Goal: Task Accomplishment & Management: Use online tool/utility

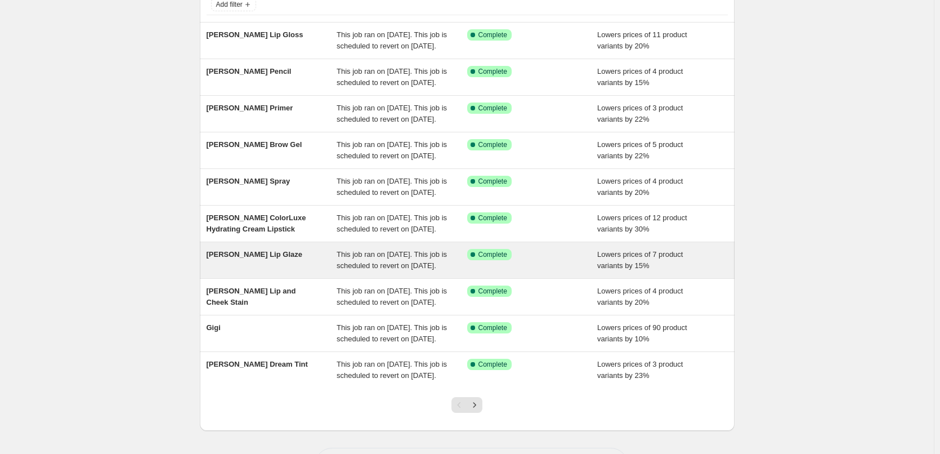
scroll to position [239, 0]
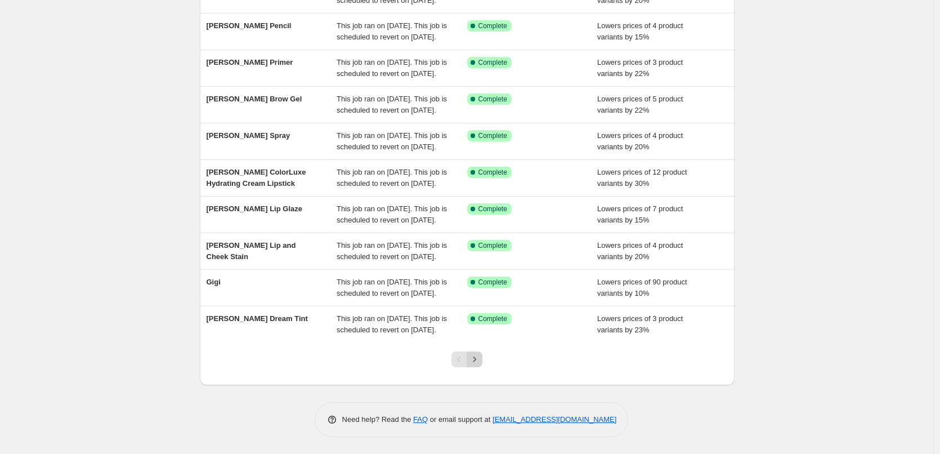
click at [476, 358] on icon "Next" at bounding box center [474, 358] width 3 height 5
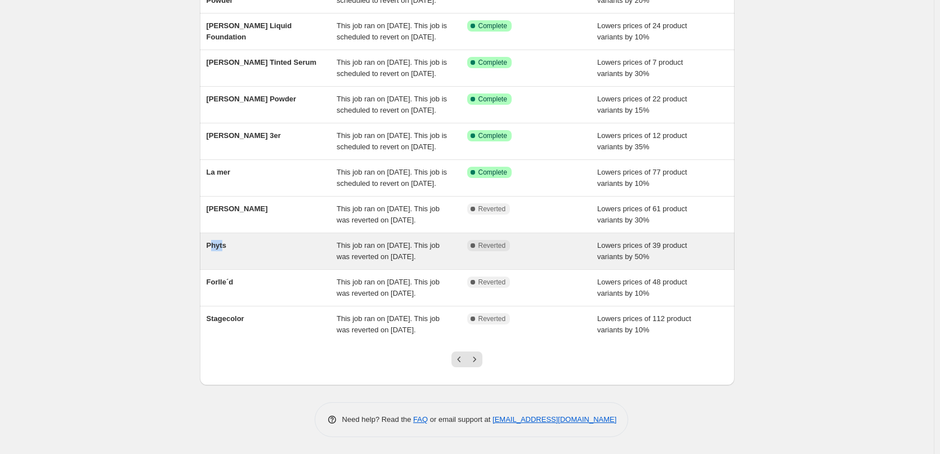
drag, startPoint x: 225, startPoint y: 214, endPoint x: 213, endPoint y: 223, distance: 14.4
click at [213, 240] on div "Phyts" at bounding box center [272, 251] width 131 height 23
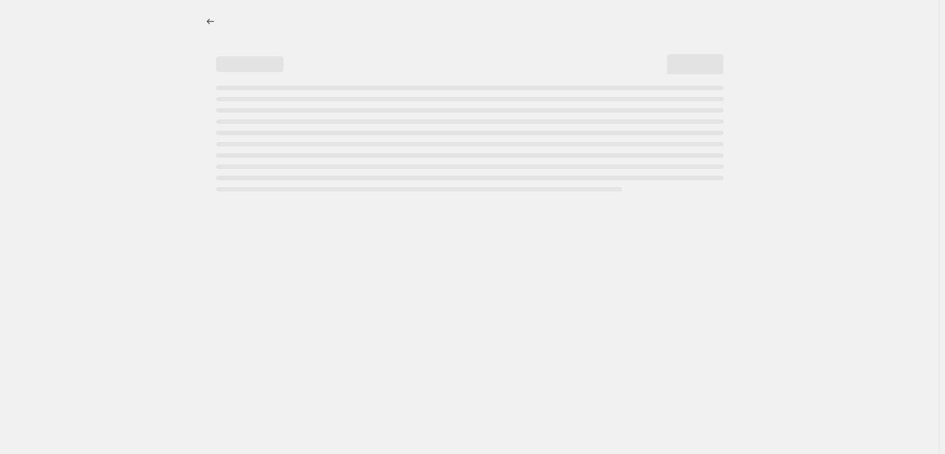
select select "percentage"
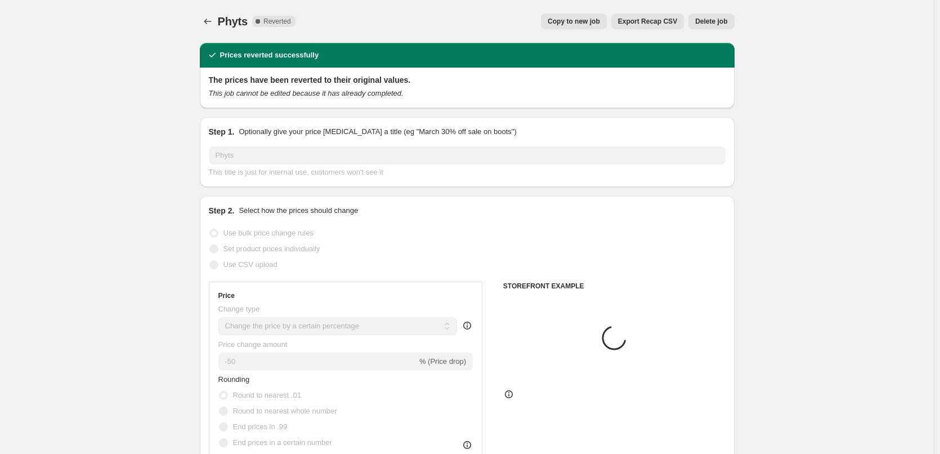
select select "vendor"
click at [593, 25] on span "Copy to new job" at bounding box center [574, 21] width 52 height 9
select select "percentage"
select select "vendor"
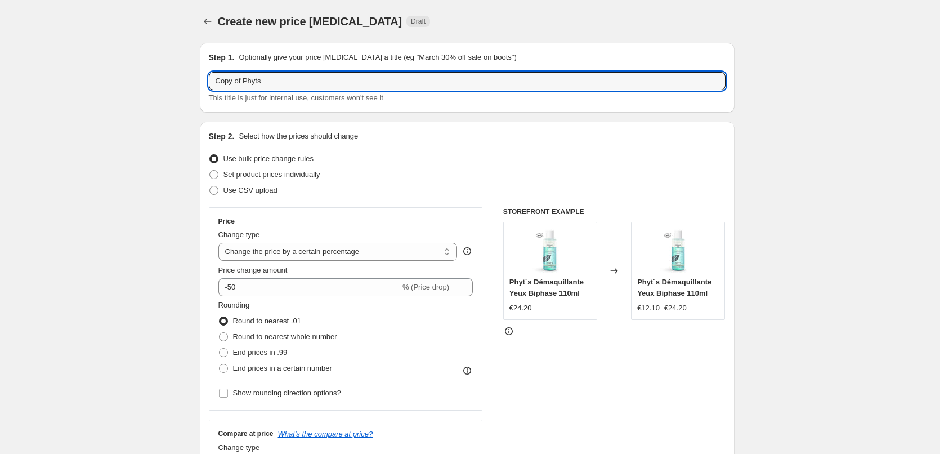
drag, startPoint x: 245, startPoint y: 82, endPoint x: 121, endPoint y: 82, distance: 124.4
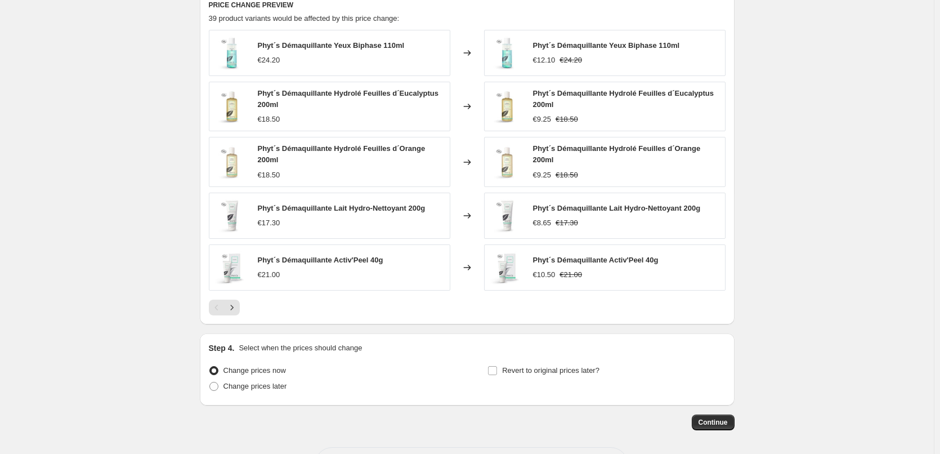
scroll to position [806, 0]
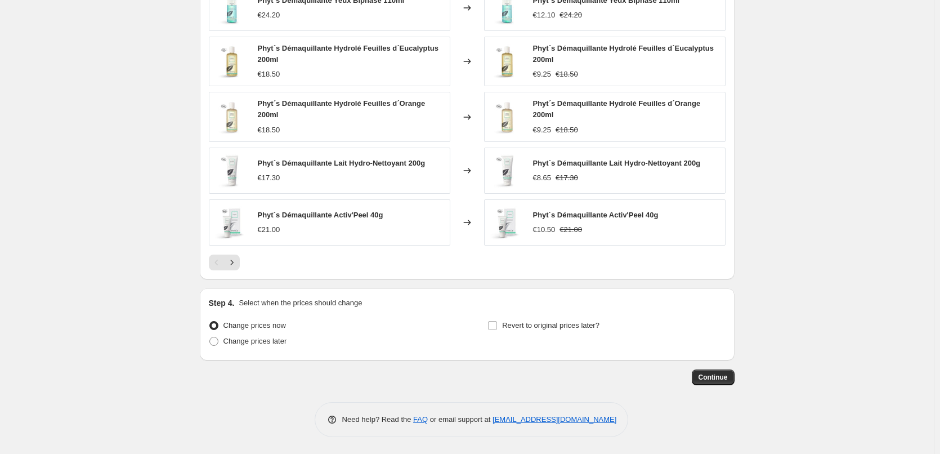
type input "Phyts"
click at [504, 316] on div "Step 4. Select when the prices should change Change prices now Change prices la…" at bounding box center [467, 324] width 517 height 54
click at [509, 325] on span "Revert to original prices later?" at bounding box center [550, 325] width 97 height 8
click at [497, 325] on input "Revert to original prices later?" at bounding box center [492, 325] width 9 height 9
checkbox input "true"
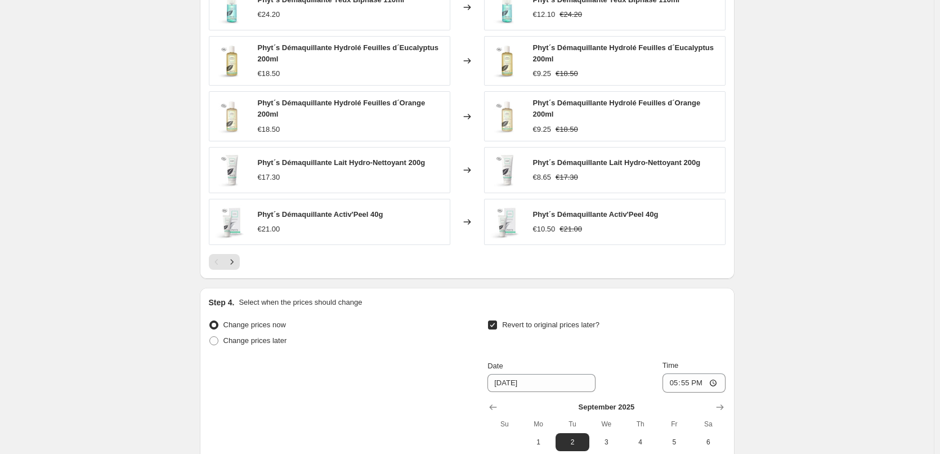
scroll to position [998, 0]
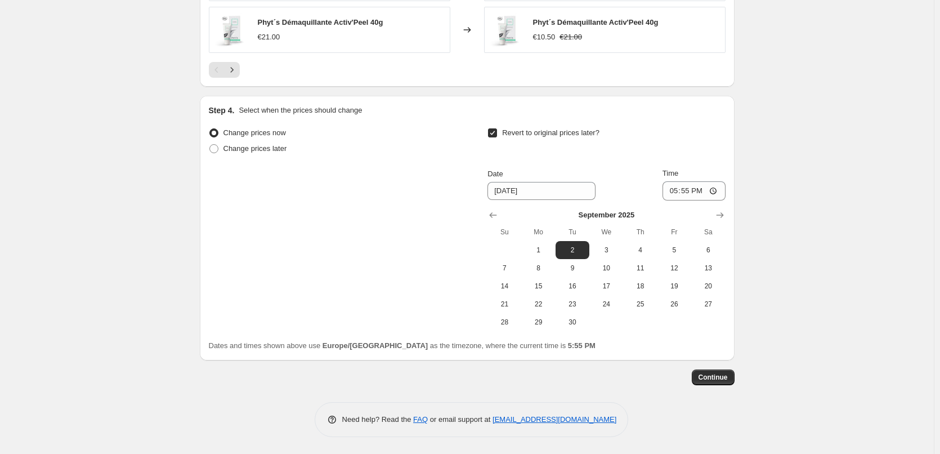
click at [487, 216] on div "September 2025 Su Mo Tu We Th Fr Sa 1 2 3 4 5 6 7 8 9 10 11 12 13 14 15 16 17 1…" at bounding box center [601, 265] width 246 height 131
click at [493, 216] on icon "Show previous month, August 2025" at bounding box center [492, 214] width 11 height 11
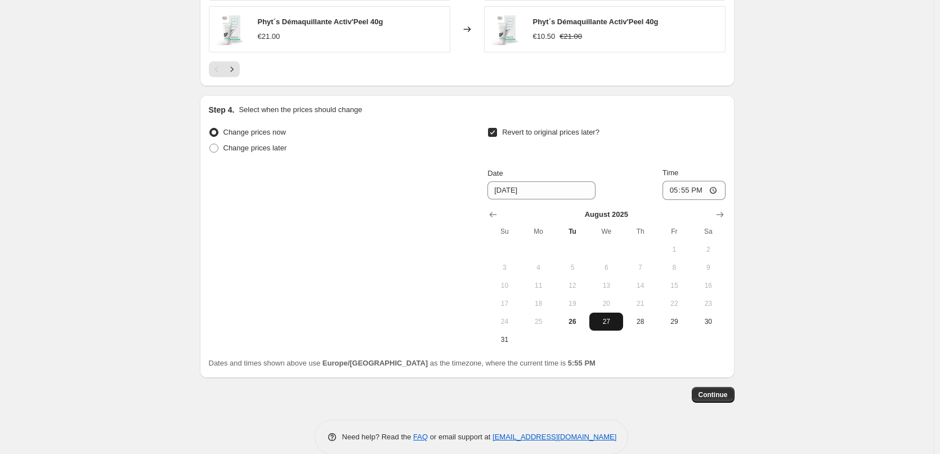
click at [614, 320] on span "27" at bounding box center [606, 321] width 25 height 9
type input "8/27/2025"
click at [670, 185] on input "17:55" at bounding box center [693, 190] width 63 height 19
type input "03:00"
click at [715, 388] on button "Continue" at bounding box center [713, 395] width 43 height 16
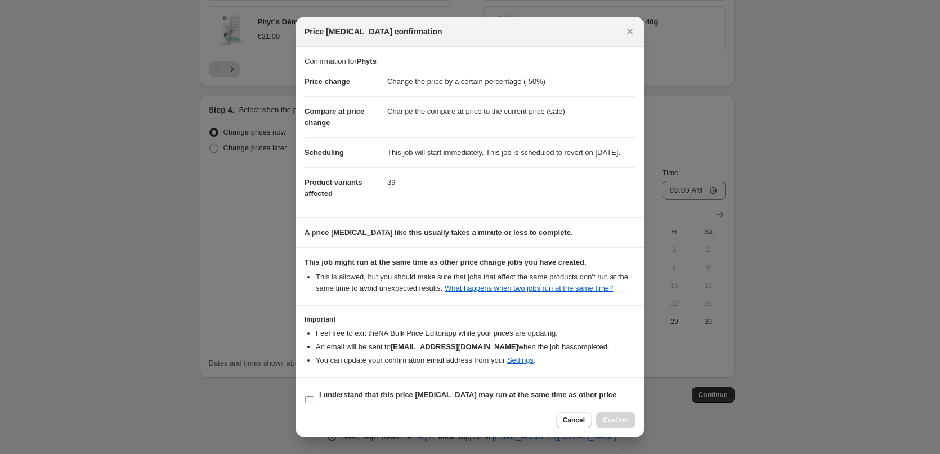
scroll to position [32, 0]
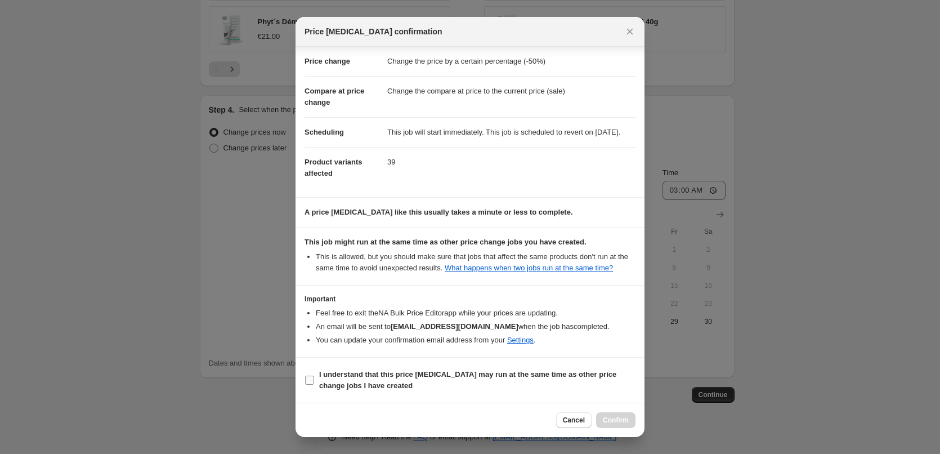
click at [393, 393] on label "I understand that this price change job may run at the same time as other price…" at bounding box center [469, 379] width 331 height 27
click at [314, 384] on input "I understand that this price change job may run at the same time as other price…" at bounding box center [309, 379] width 9 height 9
checkbox input "true"
click at [616, 416] on span "Confirm" at bounding box center [616, 419] width 26 height 9
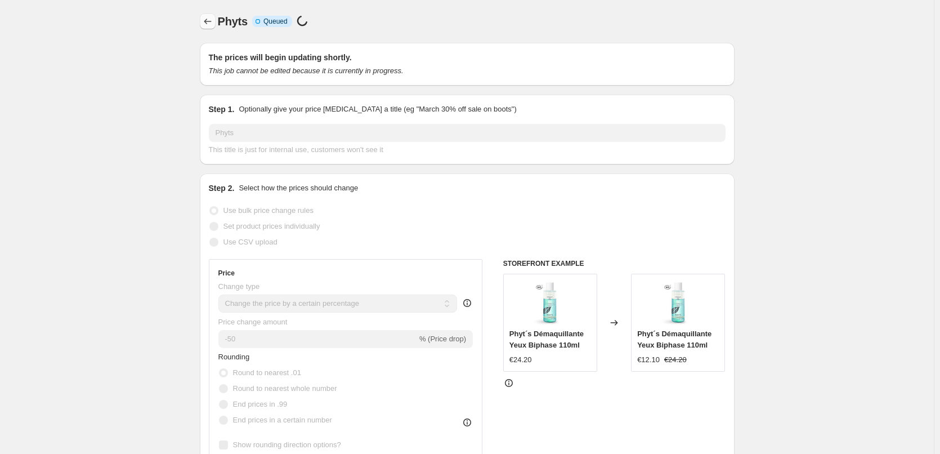
click at [212, 17] on icon "Price change jobs" at bounding box center [207, 21] width 11 height 11
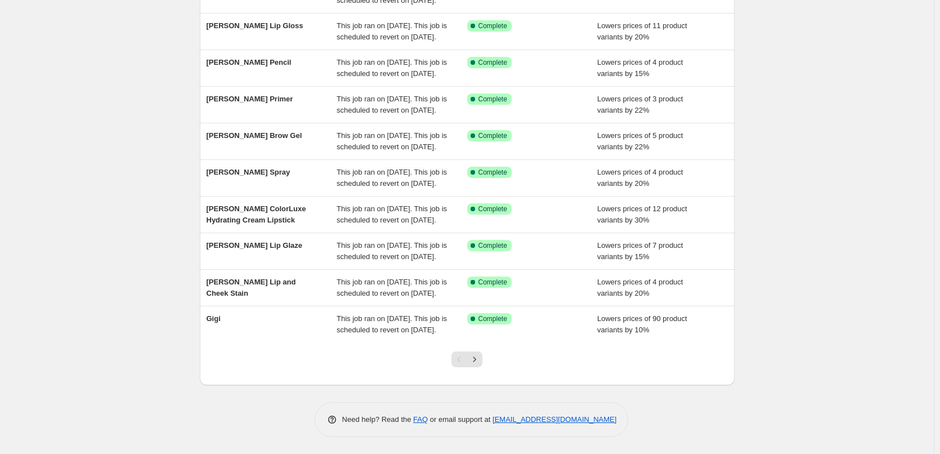
scroll to position [239, 0]
click at [476, 366] on button "Next" at bounding box center [475, 359] width 16 height 16
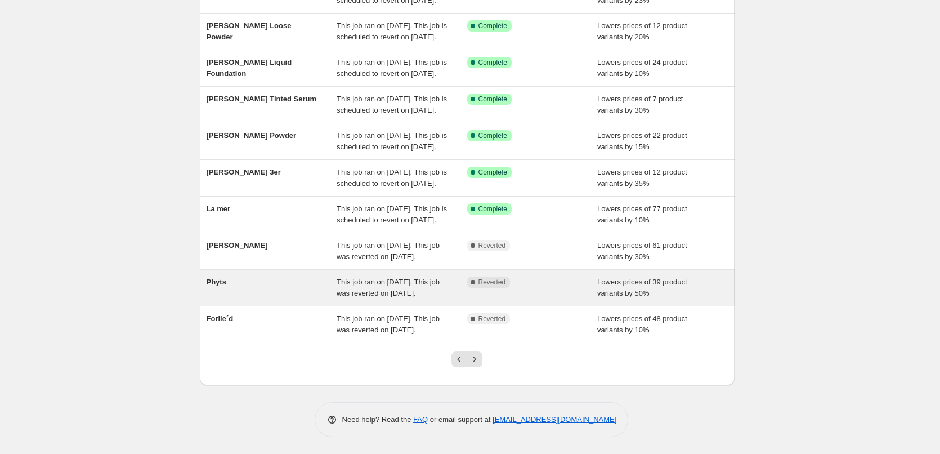
click at [226, 277] on span "Phyts" at bounding box center [217, 281] width 20 height 8
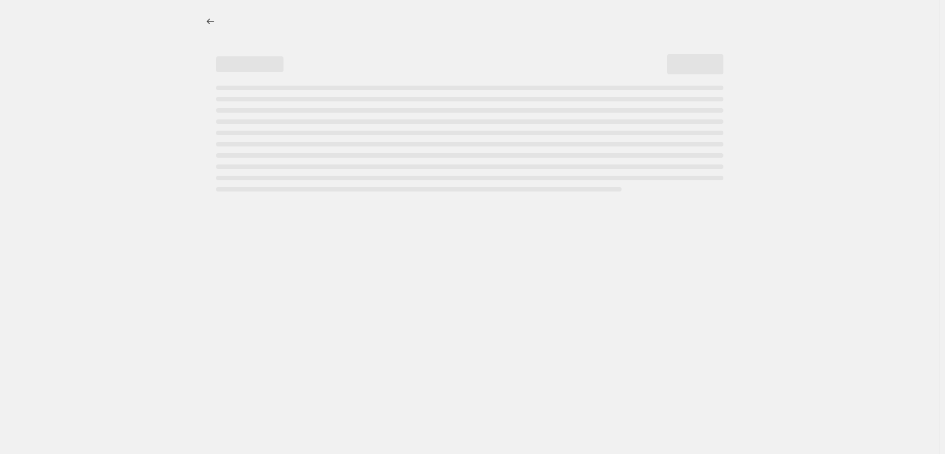
select select "percentage"
select select "vendor"
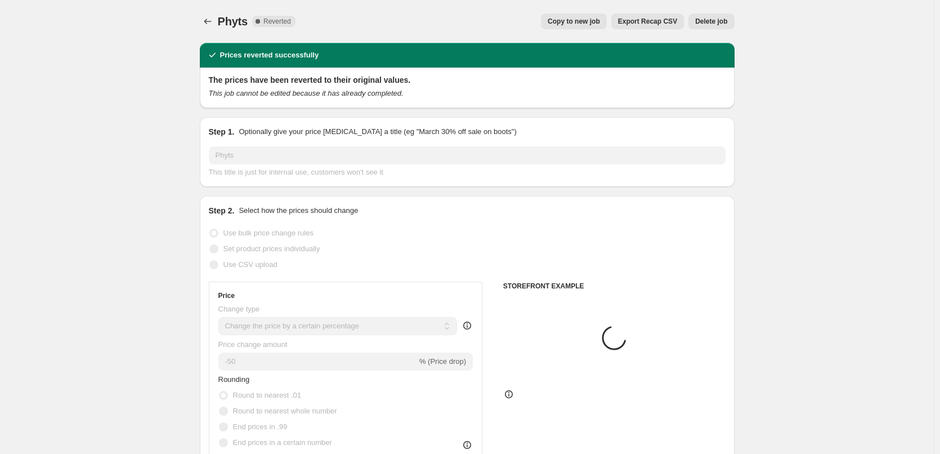
click at [713, 23] on span "Delete job" at bounding box center [711, 21] width 32 height 9
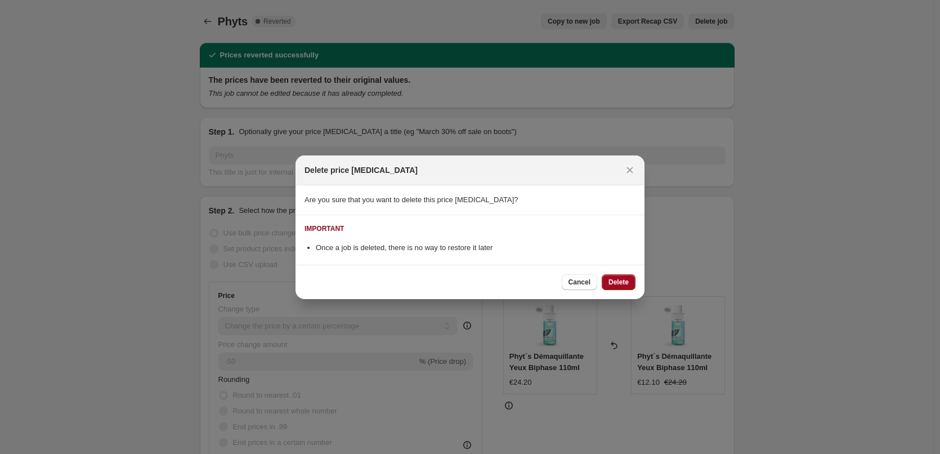
click at [615, 282] on span "Delete" at bounding box center [618, 281] width 20 height 9
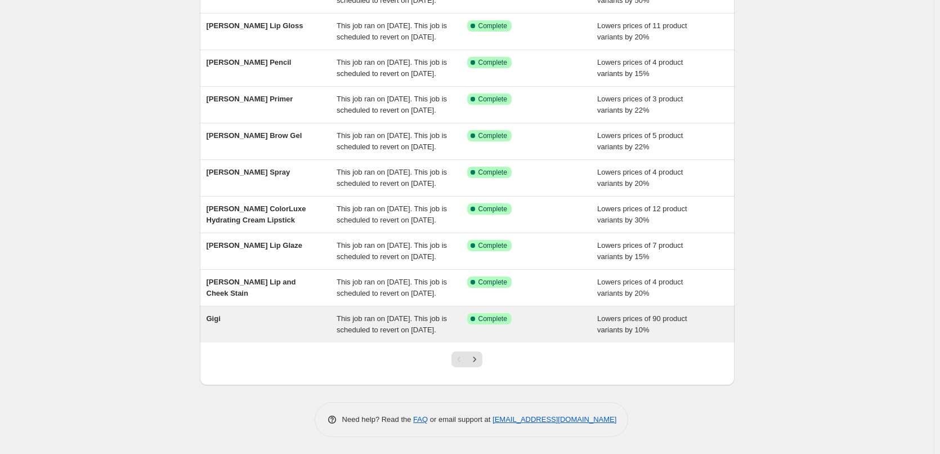
scroll to position [239, 0]
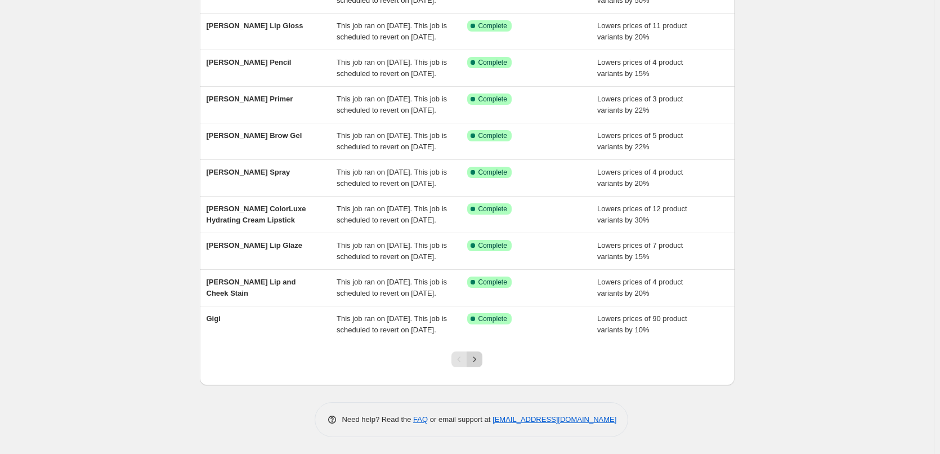
click at [476, 361] on icon "Next" at bounding box center [474, 358] width 3 height 5
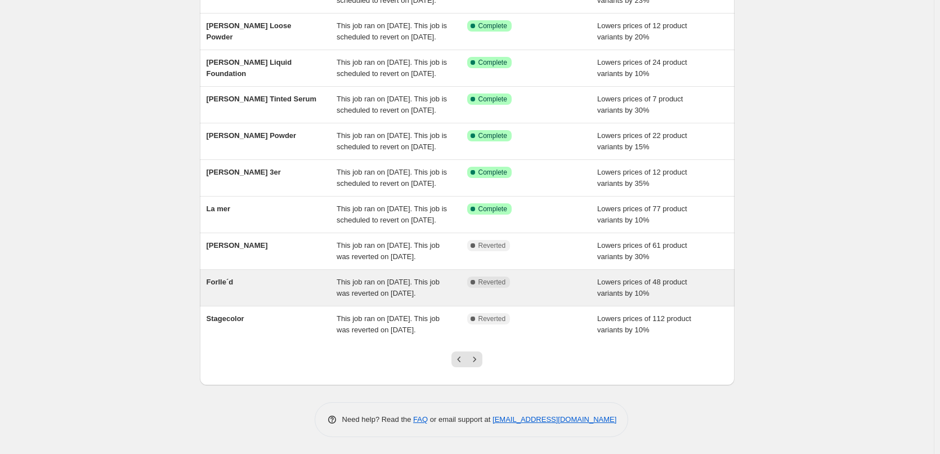
click at [244, 276] on div "Forlle´d" at bounding box center [272, 287] width 131 height 23
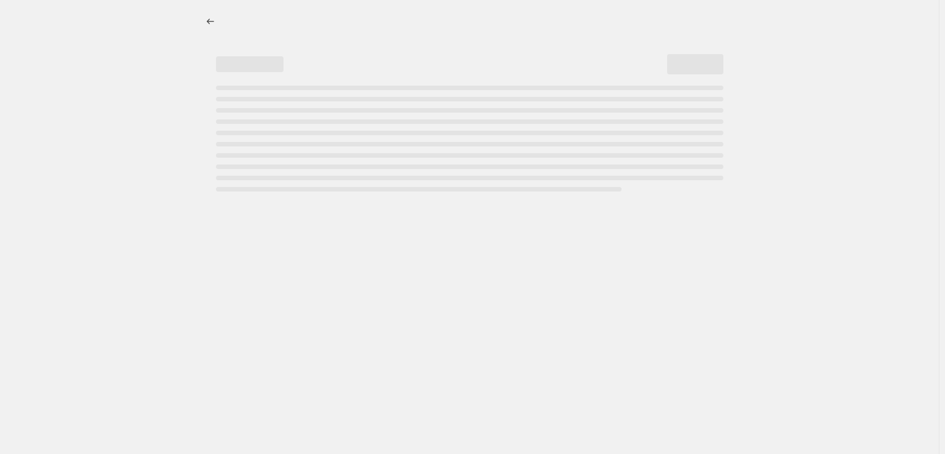
select select "percentage"
select select "remove"
select select "vendor"
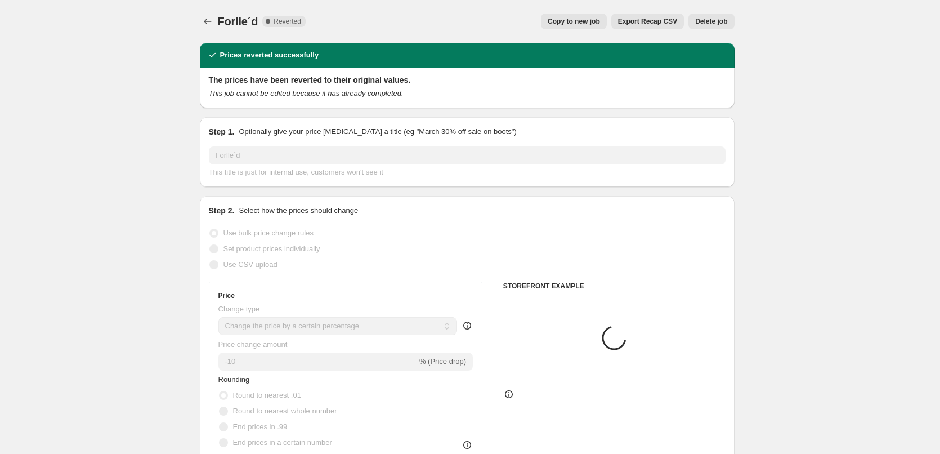
click at [571, 23] on span "Copy to new job" at bounding box center [574, 21] width 52 height 9
select select "percentage"
select select "remove"
select select "vendor"
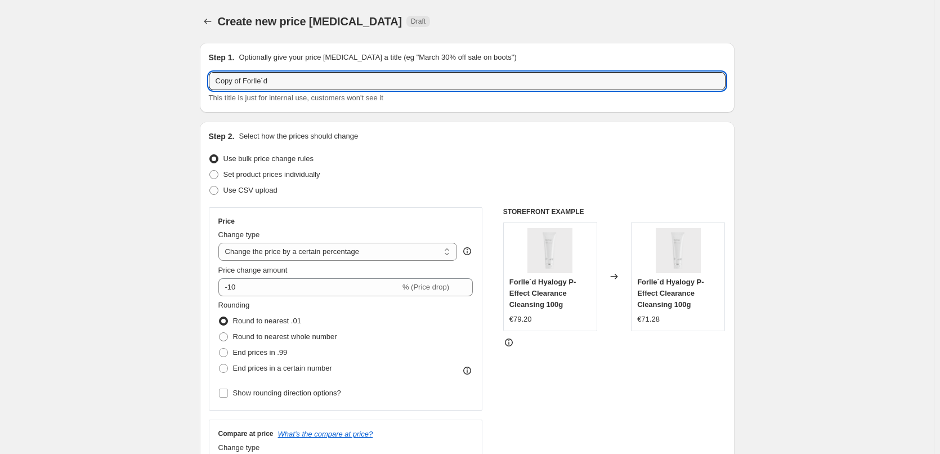
drag, startPoint x: 246, startPoint y: 81, endPoint x: 163, endPoint y: 84, distance: 82.8
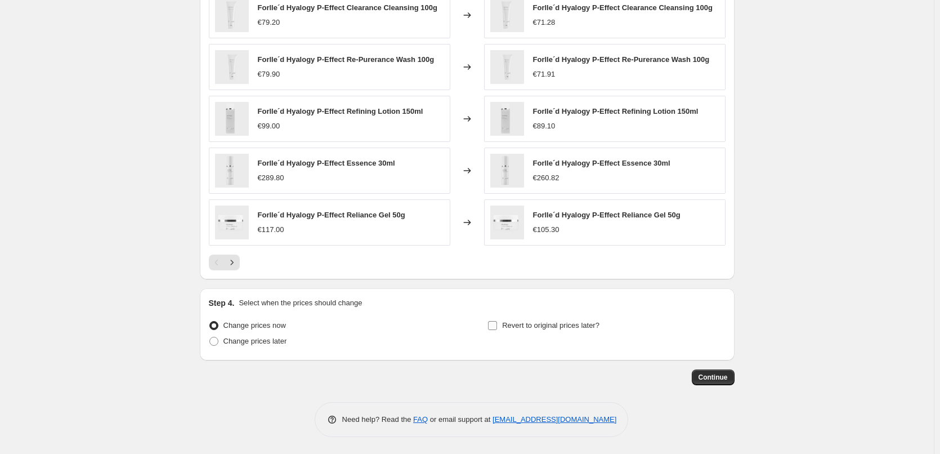
type input "Forlle´d"
click at [539, 322] on span "Revert to original prices later?" at bounding box center [550, 325] width 97 height 8
click at [497, 322] on input "Revert to original prices later?" at bounding box center [492, 325] width 9 height 9
checkbox input "true"
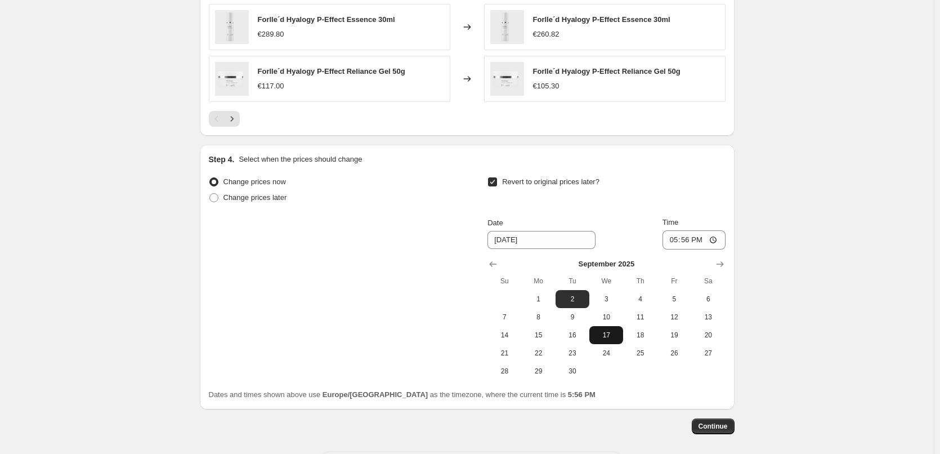
scroll to position [991, 0]
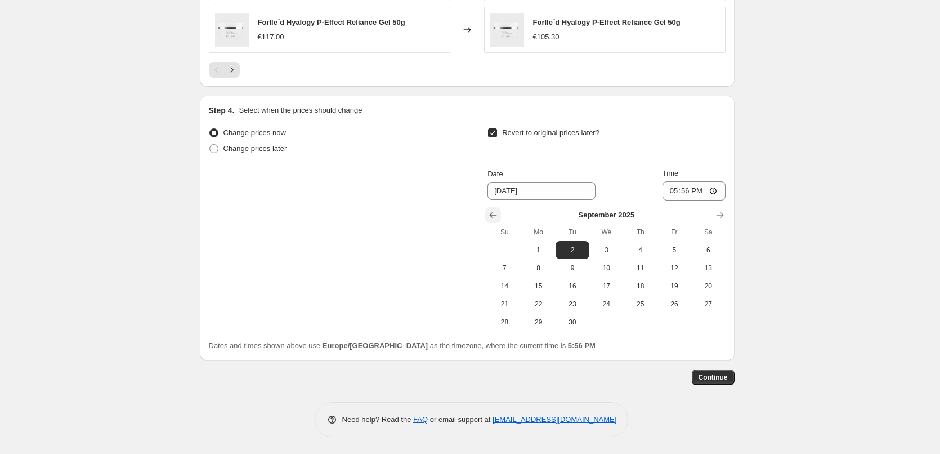
click at [489, 212] on button "Show previous month, August 2025" at bounding box center [493, 215] width 16 height 16
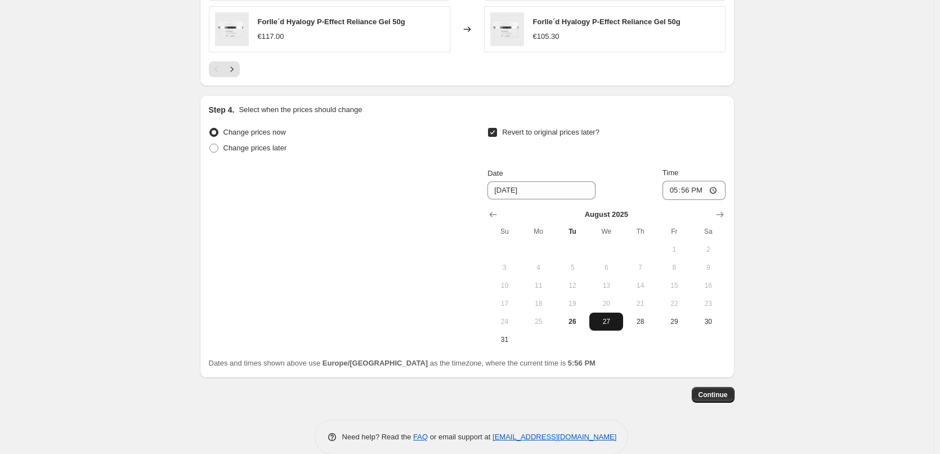
click at [609, 319] on span "27" at bounding box center [606, 321] width 25 height 9
type input "8/27/2025"
click at [679, 186] on input "17:56" at bounding box center [693, 190] width 63 height 19
type input "03:00"
click at [717, 391] on span "Continue" at bounding box center [712, 394] width 29 height 9
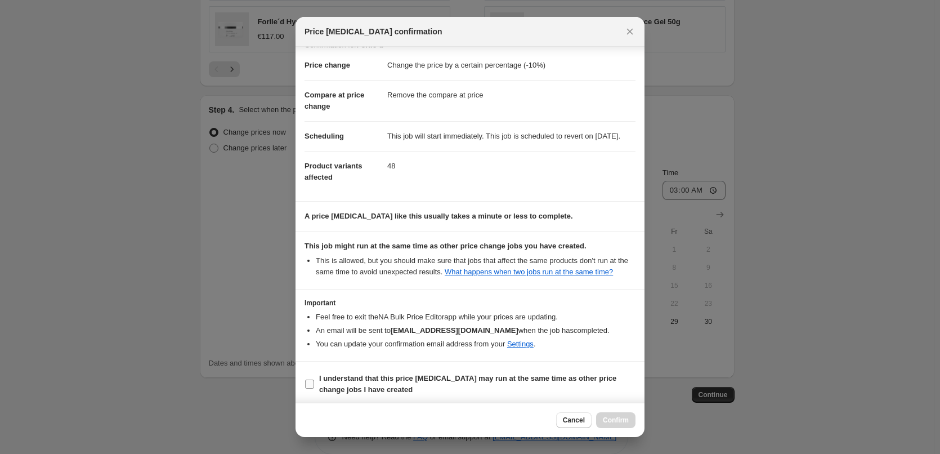
scroll to position [32, 0]
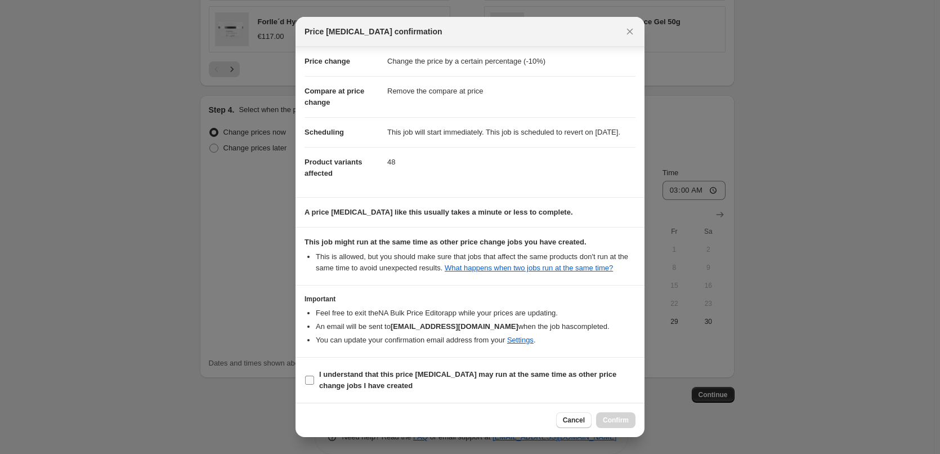
click at [379, 370] on b "I understand that this price change job may run at the same time as other price…" at bounding box center [467, 380] width 297 height 20
click at [314, 375] on input "I understand that this price change job may run at the same time as other price…" at bounding box center [309, 379] width 9 height 9
checkbox input "true"
click at [617, 419] on span "Confirm" at bounding box center [616, 419] width 26 height 9
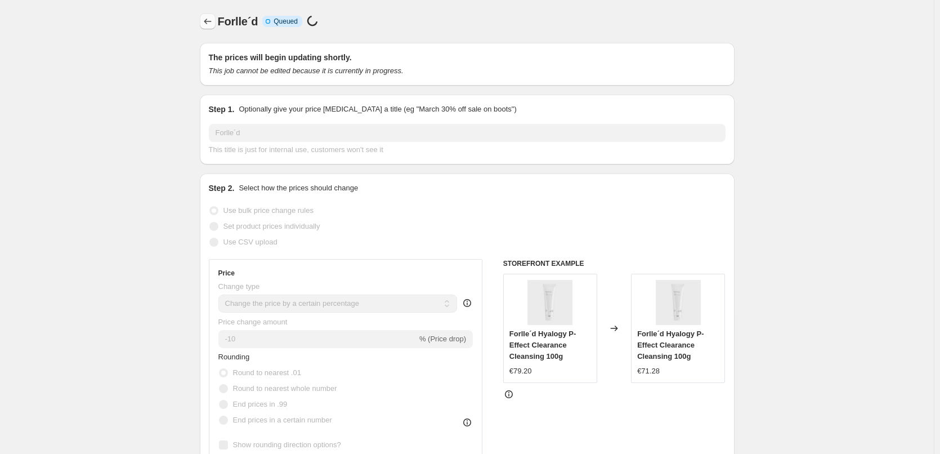
click at [214, 28] on button "Price change jobs" at bounding box center [208, 22] width 16 height 16
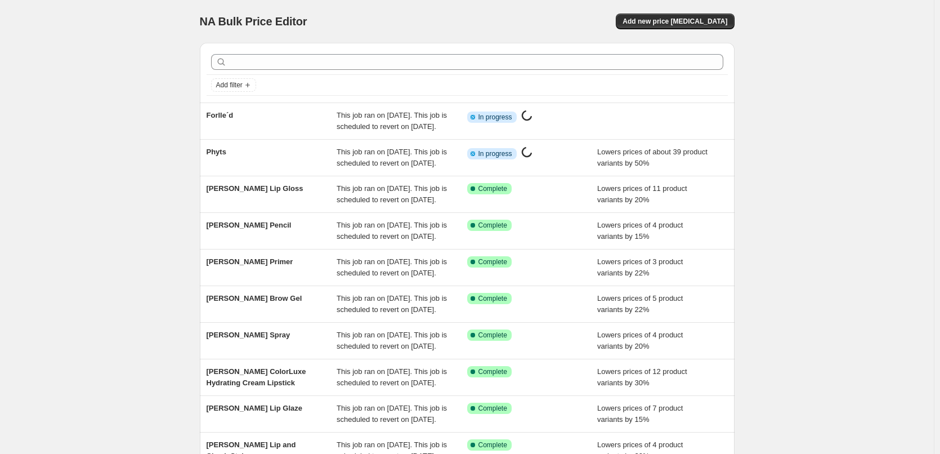
scroll to position [239, 0]
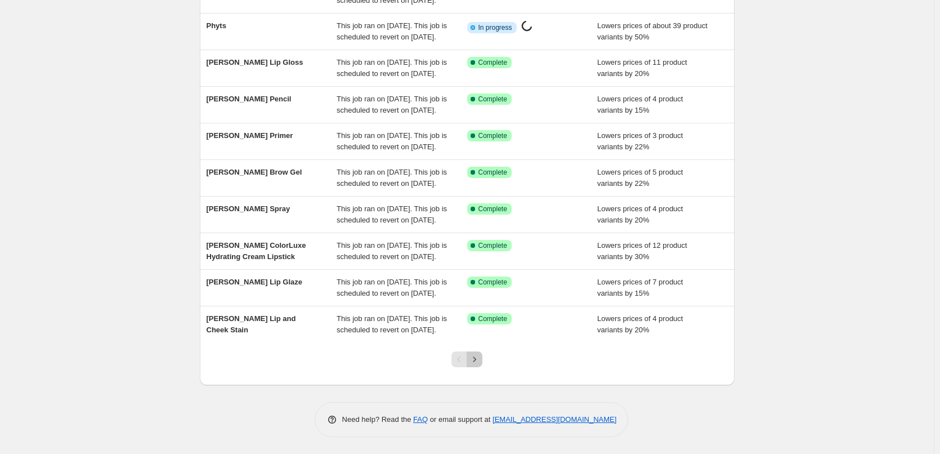
click at [474, 361] on icon "Next" at bounding box center [474, 358] width 11 height 11
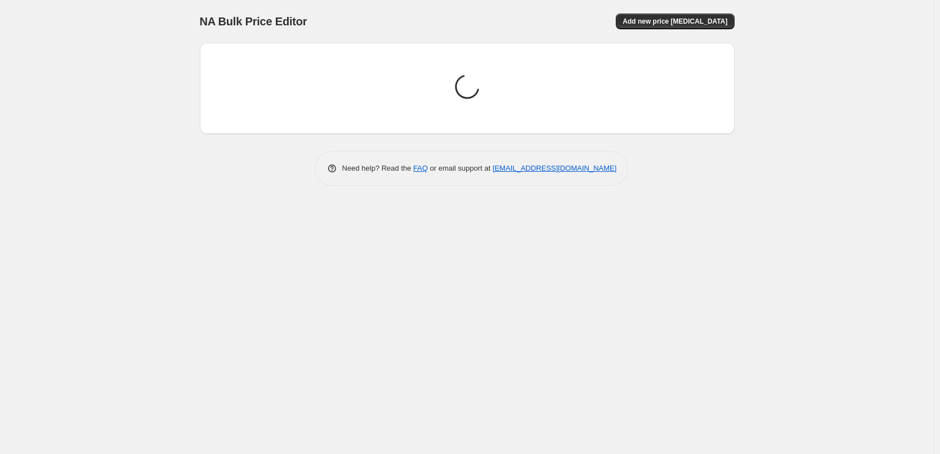
scroll to position [0, 0]
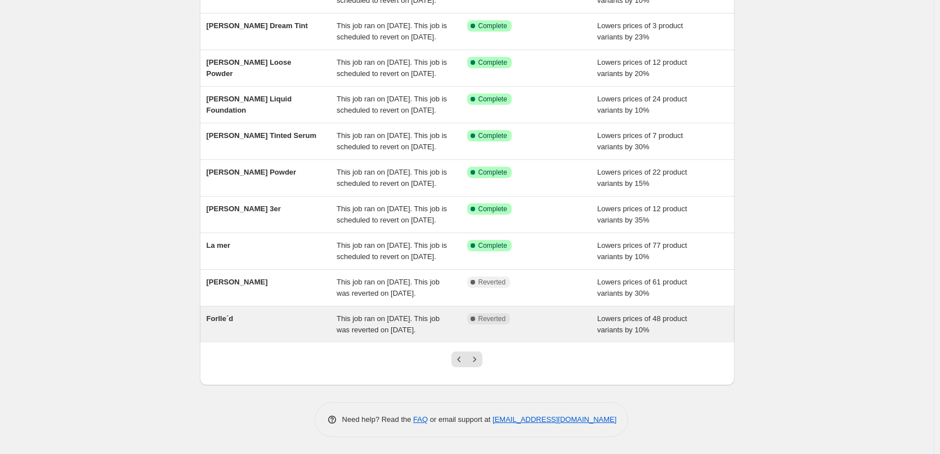
click at [255, 306] on div "Forlle´d This job ran on August 25, 2025. This job was reverted on August 26, 2…" at bounding box center [467, 324] width 535 height 36
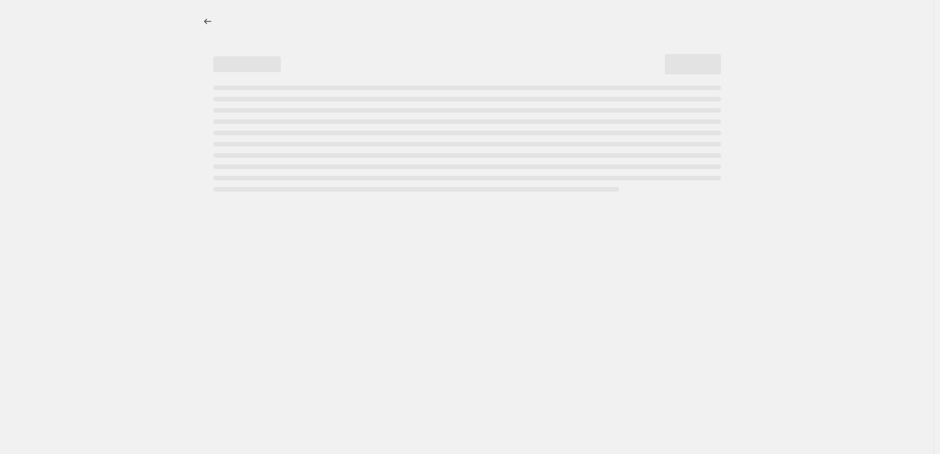
select select "percentage"
select select "remove"
select select "vendor"
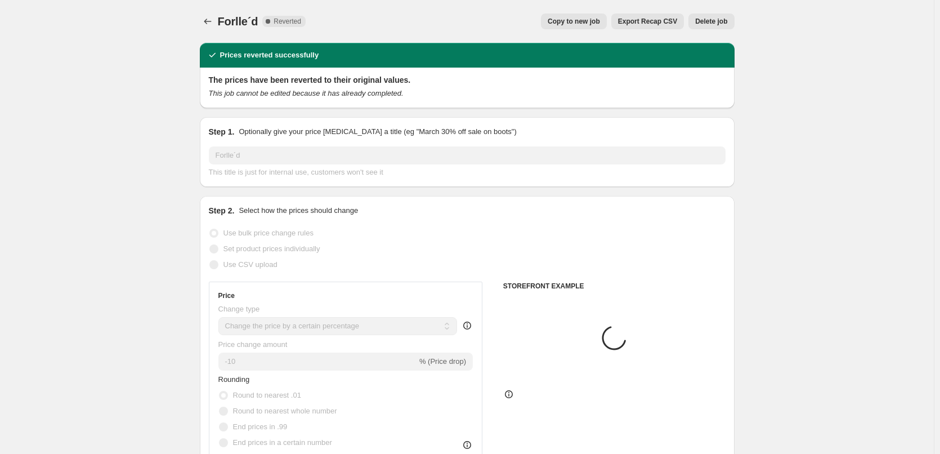
click at [712, 24] on span "Delete job" at bounding box center [711, 21] width 32 height 9
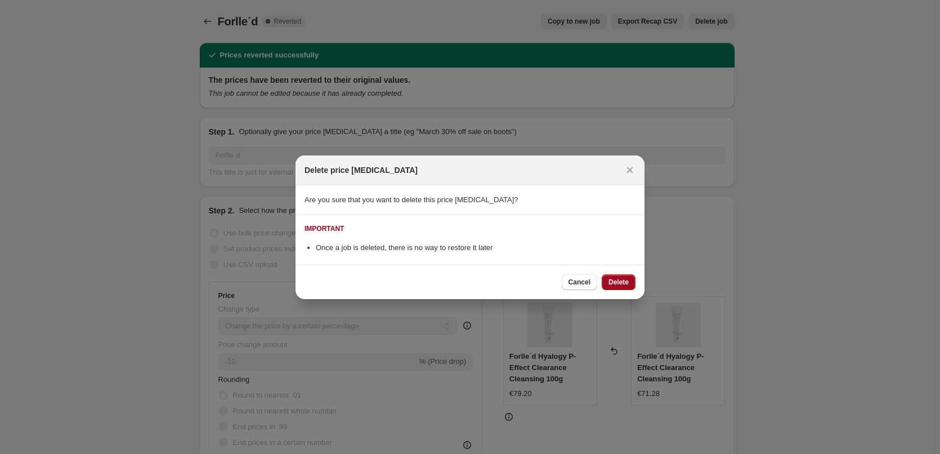
click at [620, 285] on span "Delete" at bounding box center [618, 281] width 20 height 9
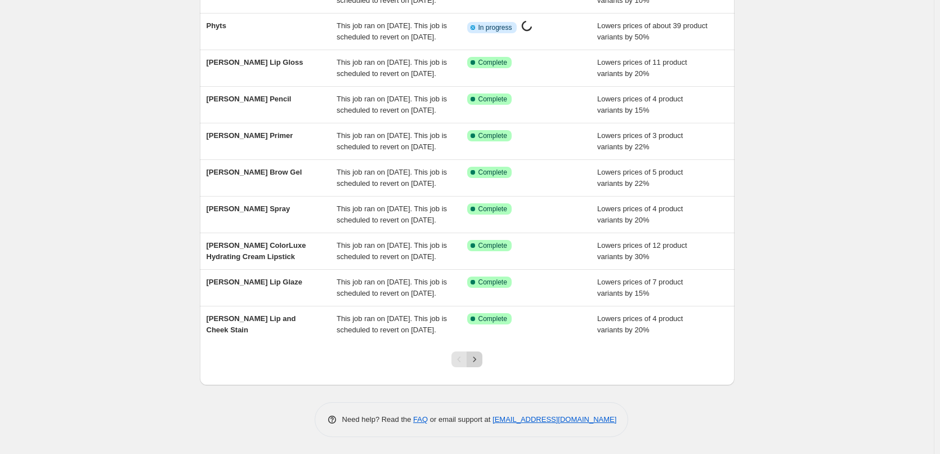
click at [479, 358] on icon "Next" at bounding box center [474, 358] width 11 height 11
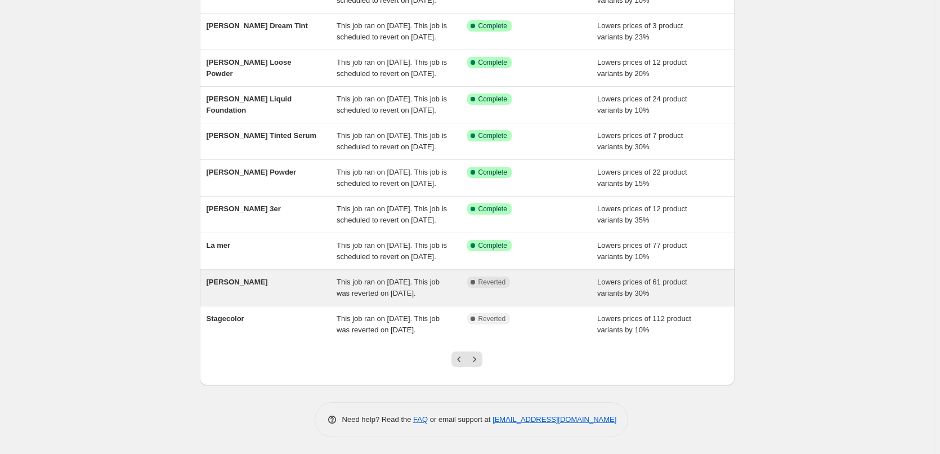
click at [238, 276] on div "Dr. Eckstein" at bounding box center [272, 287] width 131 height 23
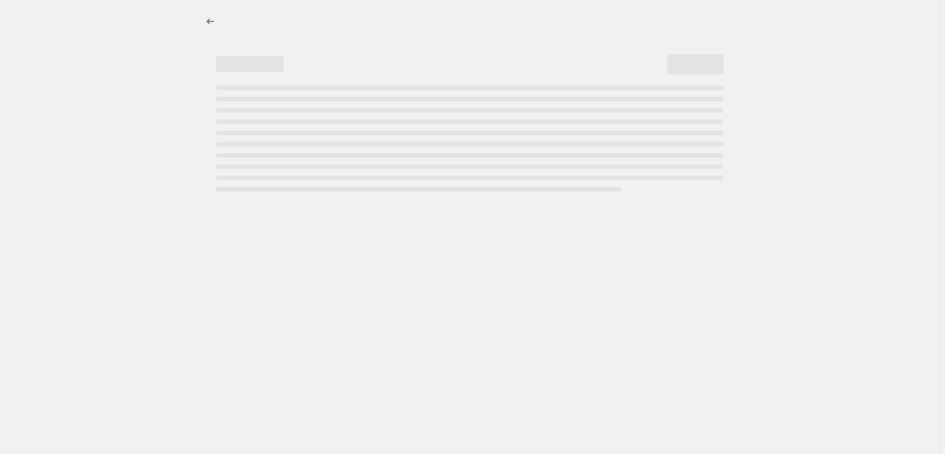
select select "percentage"
select select "vendor"
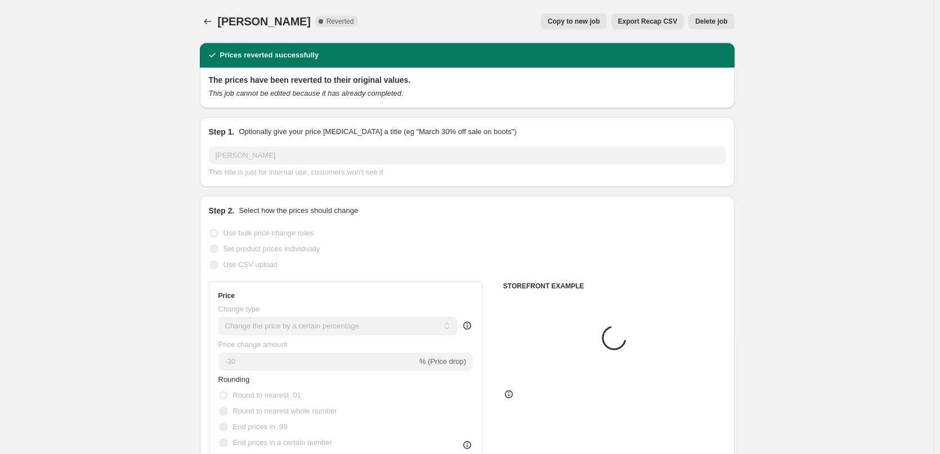
click at [600, 25] on span "Copy to new job" at bounding box center [574, 21] width 52 height 9
select select "percentage"
select select "vendor"
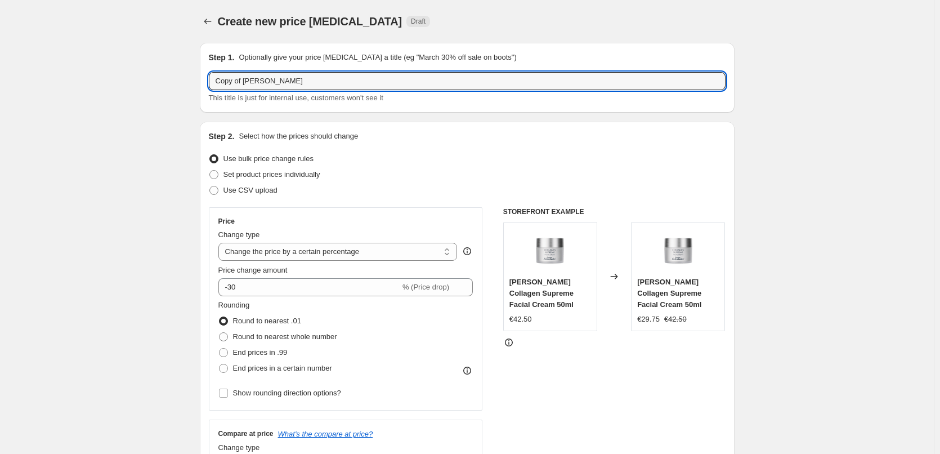
drag, startPoint x: 247, startPoint y: 83, endPoint x: 149, endPoint y: 86, distance: 98.0
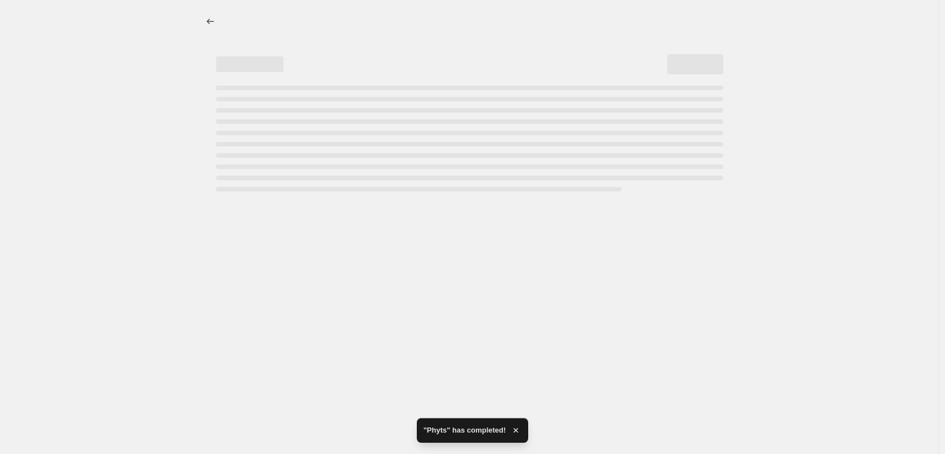
select select "percentage"
select select "vendor"
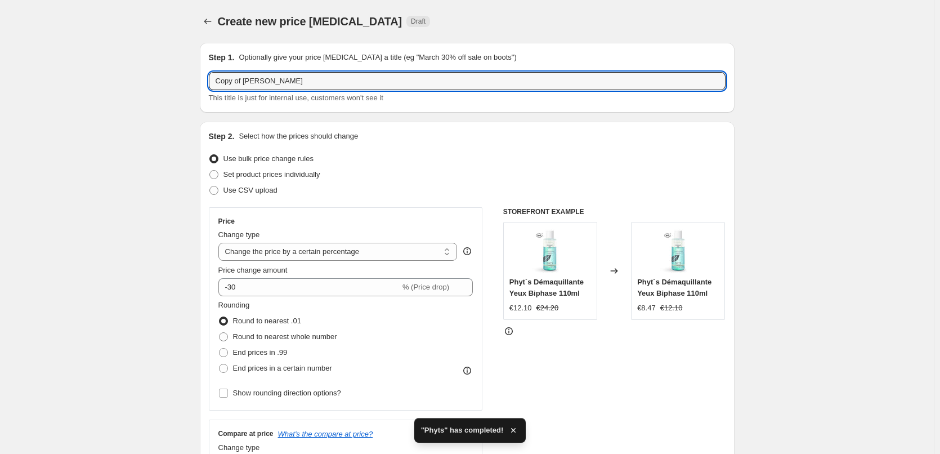
drag, startPoint x: 248, startPoint y: 81, endPoint x: 178, endPoint y: 81, distance: 69.8
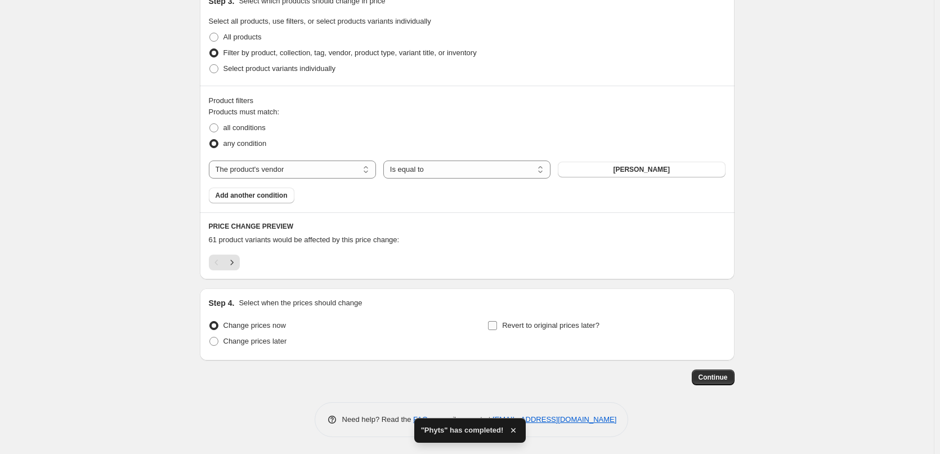
type input "Dr. Eckstein"
click at [543, 329] on span "Revert to original prices later?" at bounding box center [550, 325] width 97 height 8
click at [497, 329] on input "Revert to original prices later?" at bounding box center [492, 325] width 9 height 9
checkbox input "true"
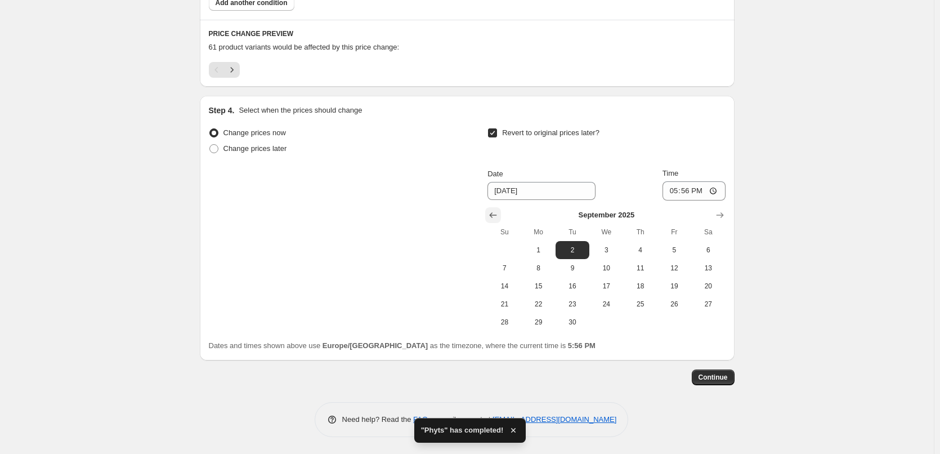
click at [490, 219] on icon "Show previous month, August 2025" at bounding box center [492, 214] width 11 height 11
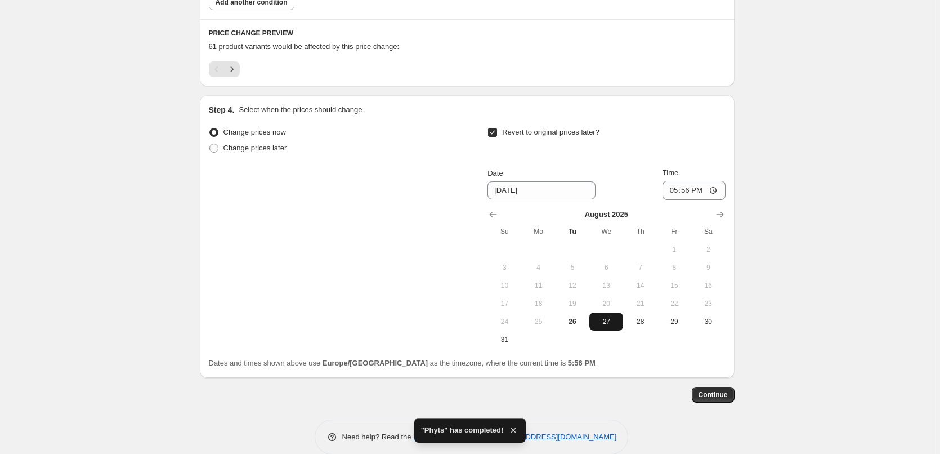
click at [606, 316] on button "27" at bounding box center [606, 321] width 34 height 18
type input "8/27/2025"
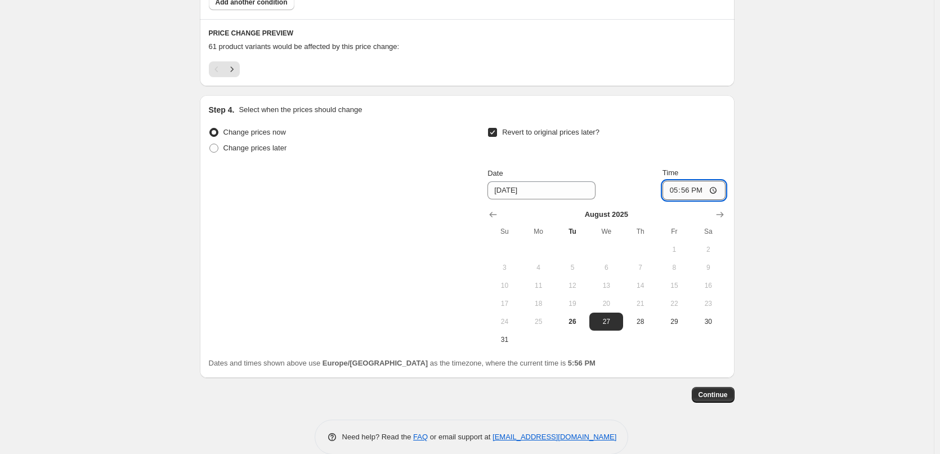
click at [683, 189] on input "17:56" at bounding box center [693, 190] width 63 height 19
click at [680, 192] on input "17:56" at bounding box center [693, 190] width 63 height 19
click at [675, 194] on input "17:03" at bounding box center [693, 190] width 63 height 19
type input "03:00"
click at [726, 394] on span "Continue" at bounding box center [712, 394] width 29 height 9
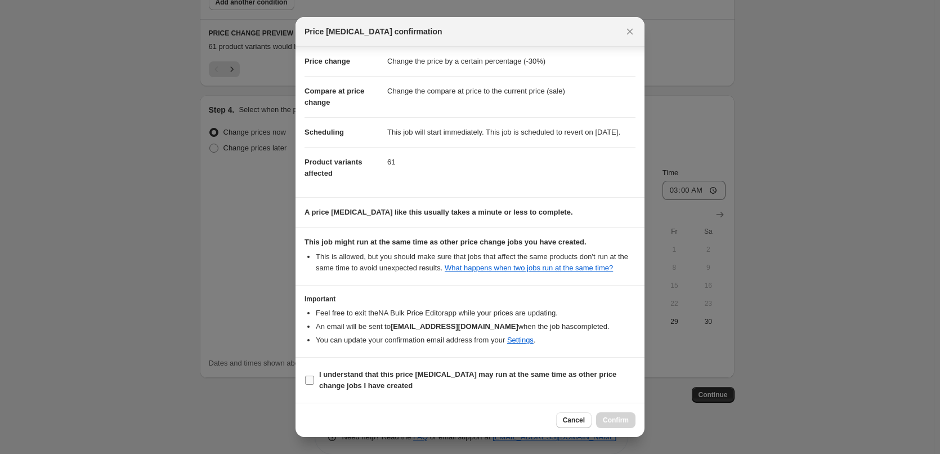
click at [367, 374] on b "I understand that this price change job may run at the same time as other price…" at bounding box center [467, 380] width 297 height 20
click at [314, 375] on input "I understand that this price change job may run at the same time as other price…" at bounding box center [309, 379] width 9 height 9
checkbox input "true"
click at [618, 421] on span "Confirm" at bounding box center [616, 419] width 26 height 9
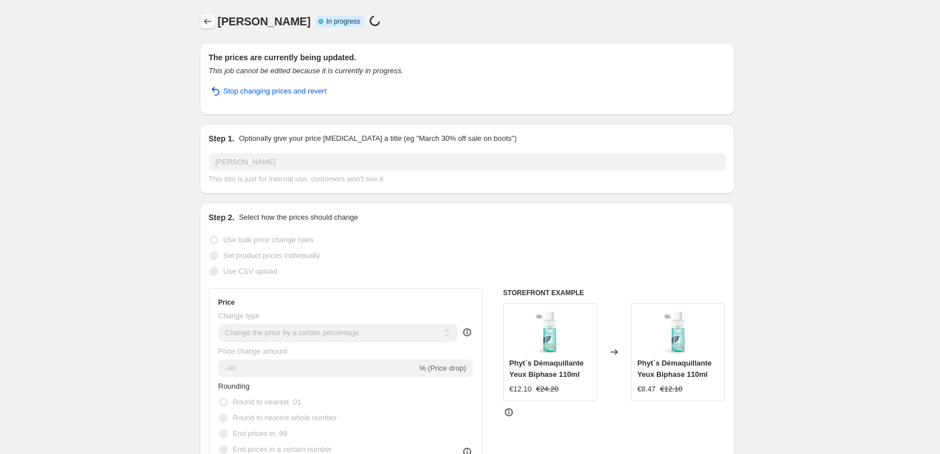
click at [205, 24] on icon "Price change jobs" at bounding box center [207, 21] width 11 height 11
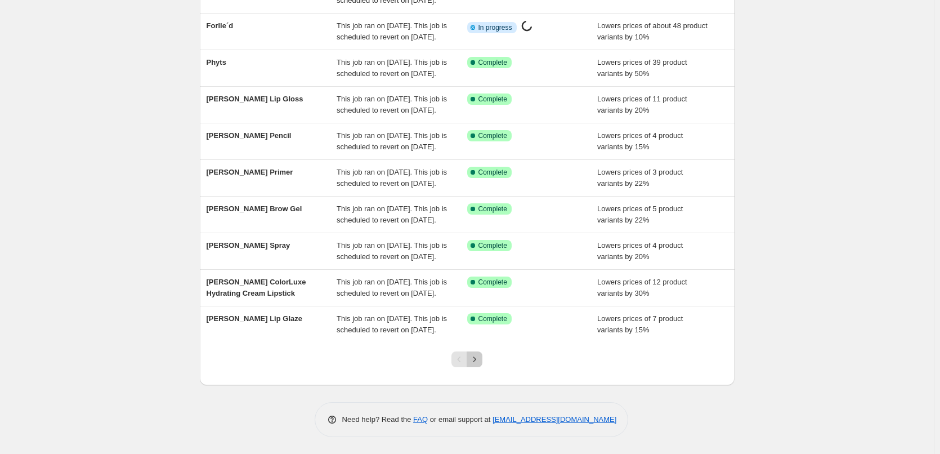
click at [476, 357] on icon "Next" at bounding box center [474, 358] width 11 height 11
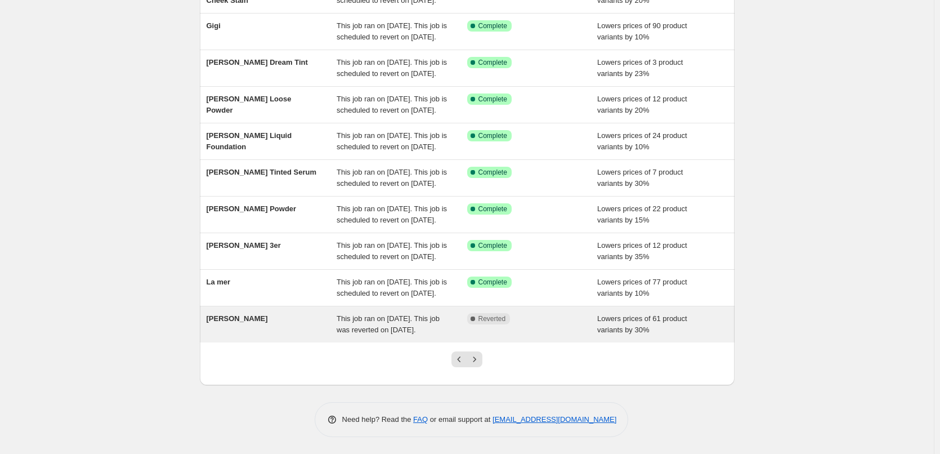
click at [238, 314] on span "Dr. Eckstein" at bounding box center [237, 318] width 61 height 8
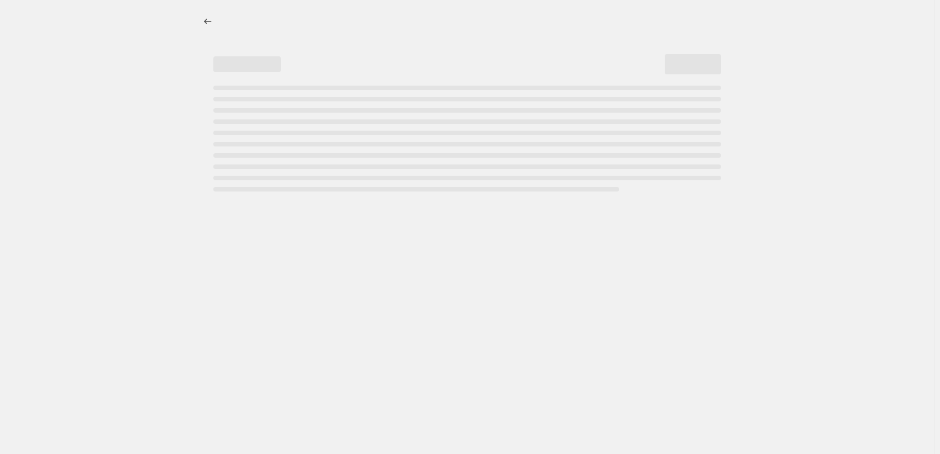
select select "percentage"
select select "vendor"
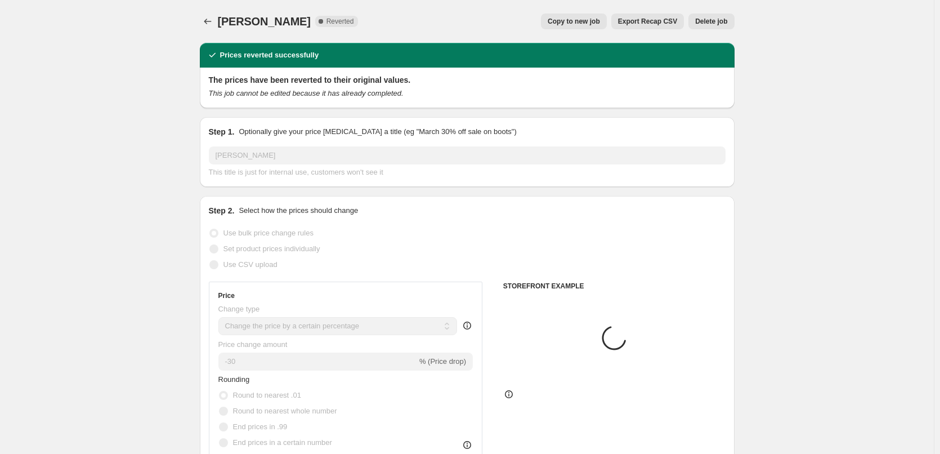
click at [714, 24] on span "Delete job" at bounding box center [711, 21] width 32 height 9
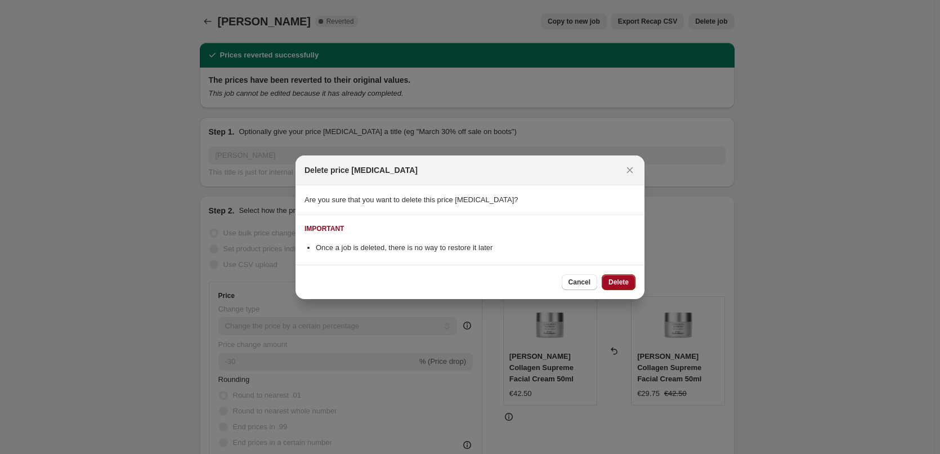
click at [616, 277] on span "Delete" at bounding box center [618, 281] width 20 height 9
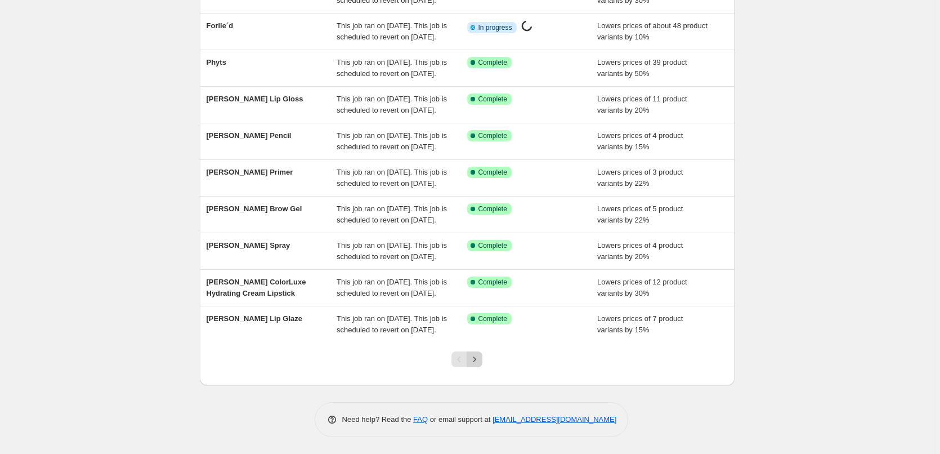
click at [476, 360] on icon "Next" at bounding box center [474, 358] width 3 height 5
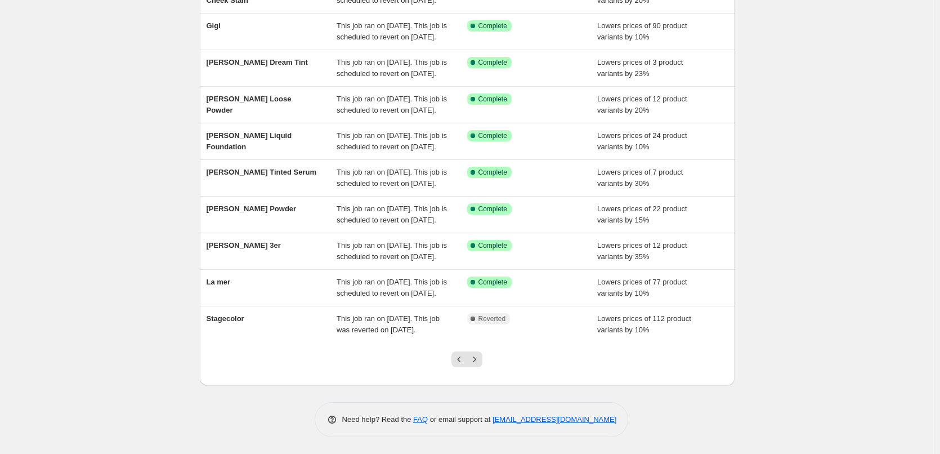
click at [476, 360] on icon "Next" at bounding box center [474, 358] width 3 height 5
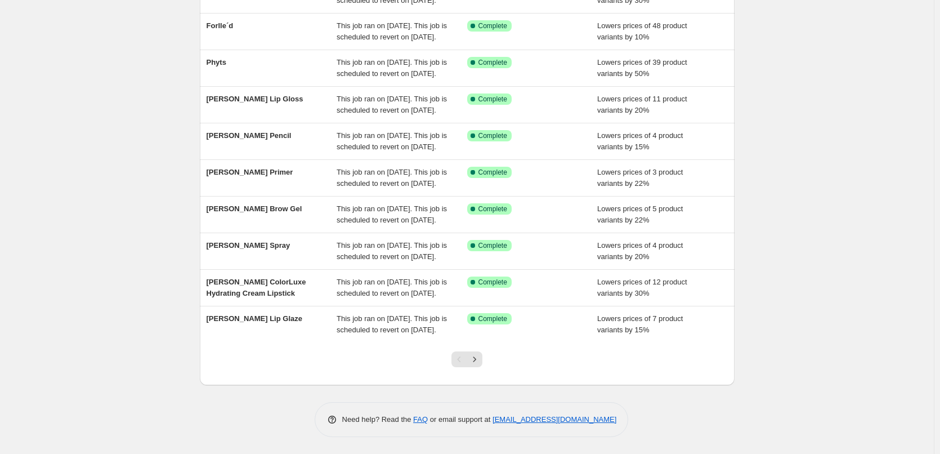
scroll to position [239, 0]
click at [477, 362] on icon "Next" at bounding box center [474, 358] width 11 height 11
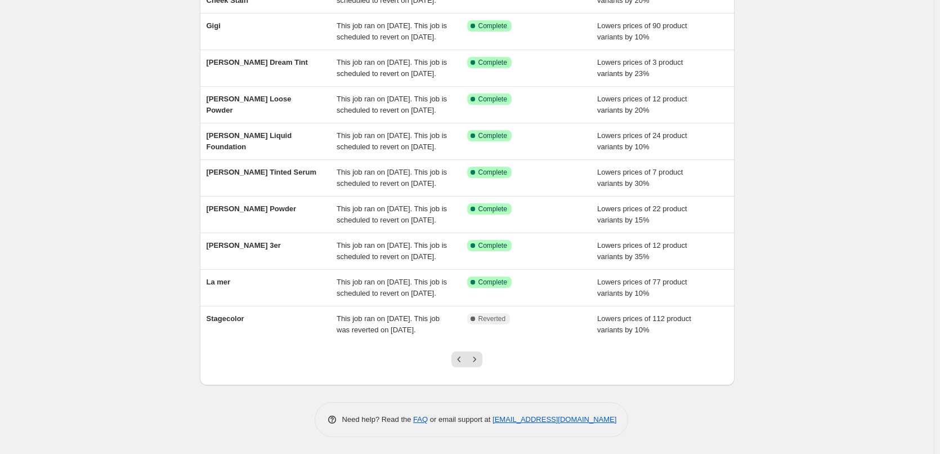
click at [477, 362] on icon "Next" at bounding box center [474, 358] width 11 height 11
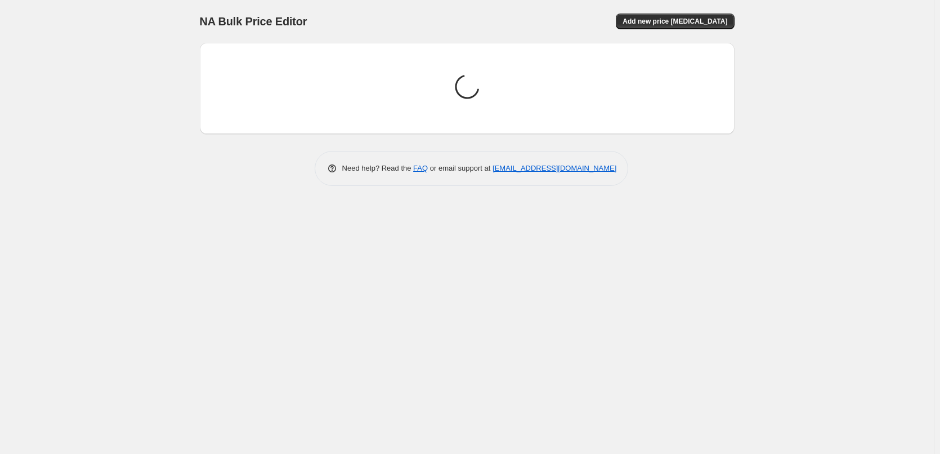
scroll to position [0, 0]
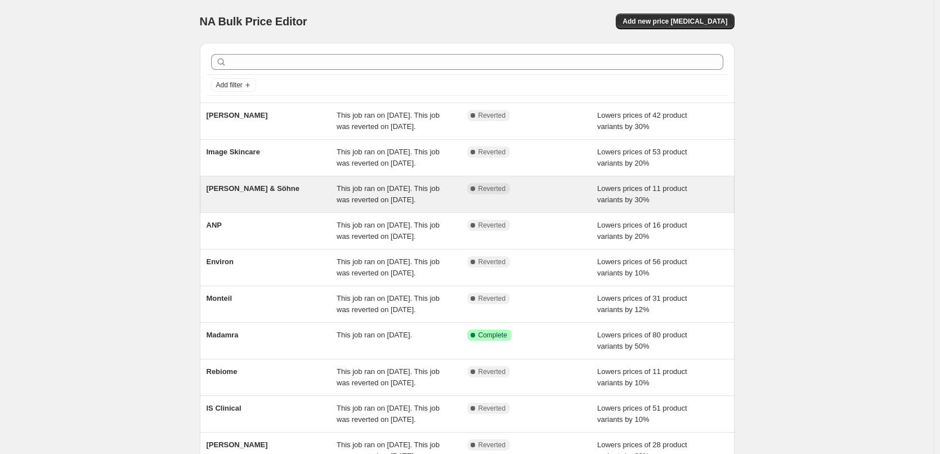
click at [236, 192] on span "[PERSON_NAME] & Söhne" at bounding box center [253, 188] width 93 height 8
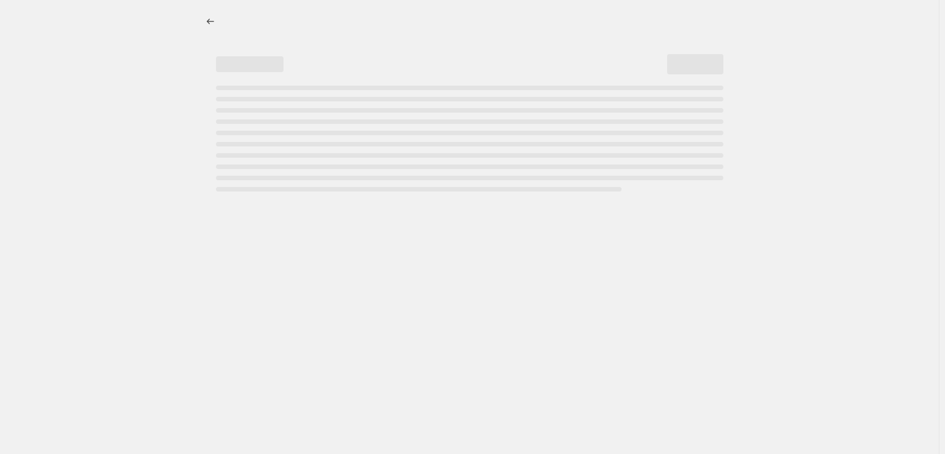
select select "percentage"
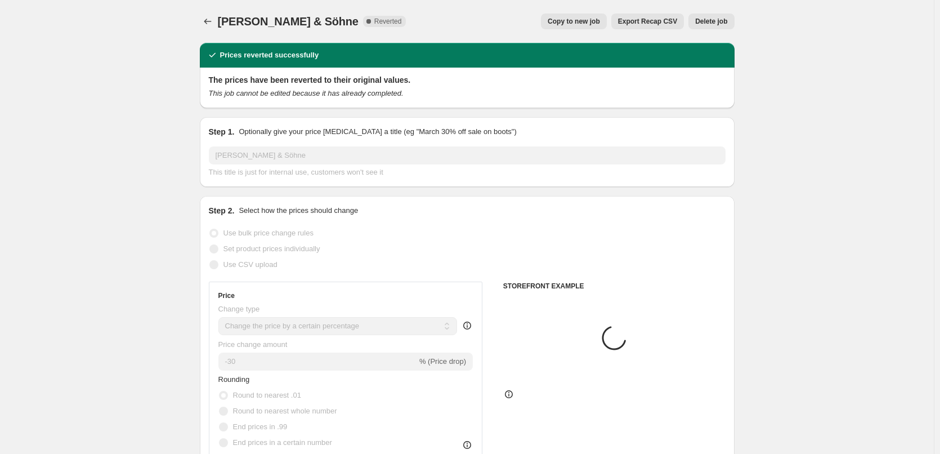
select select "vendor"
click at [573, 18] on span "Copy to new job" at bounding box center [574, 21] width 52 height 9
select select "percentage"
select select "vendor"
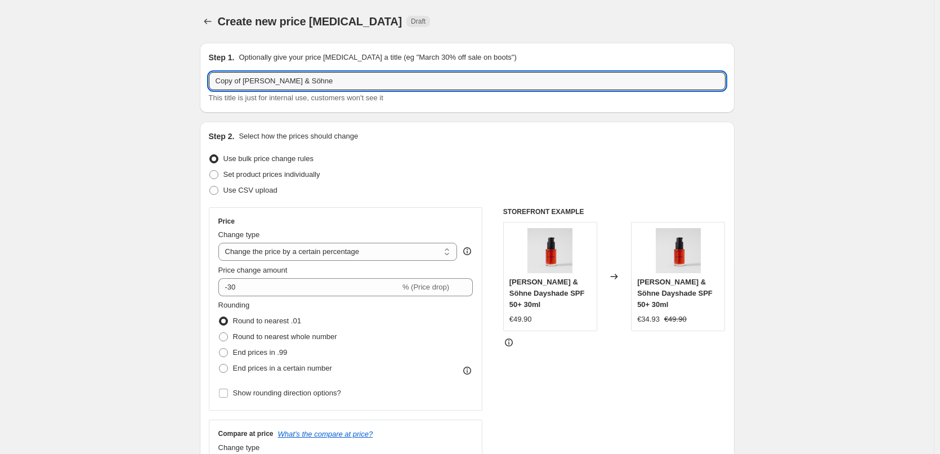
drag, startPoint x: 245, startPoint y: 81, endPoint x: 180, endPoint y: 87, distance: 65.6
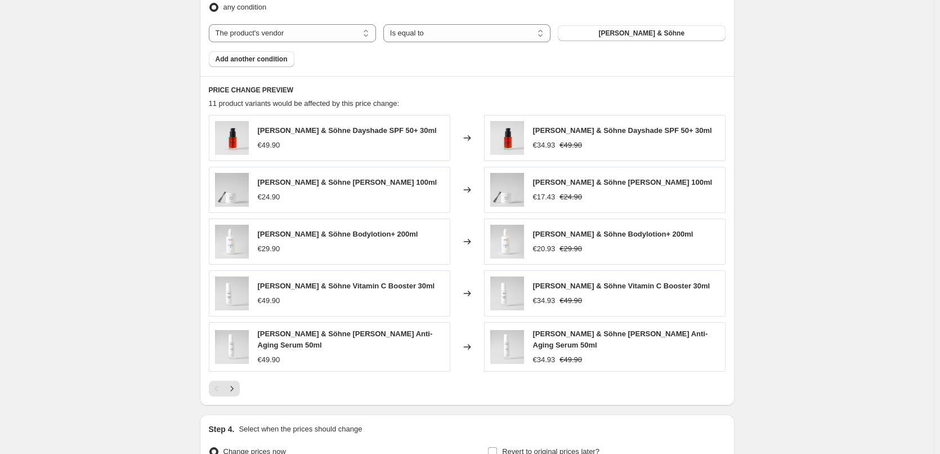
scroll to position [799, 0]
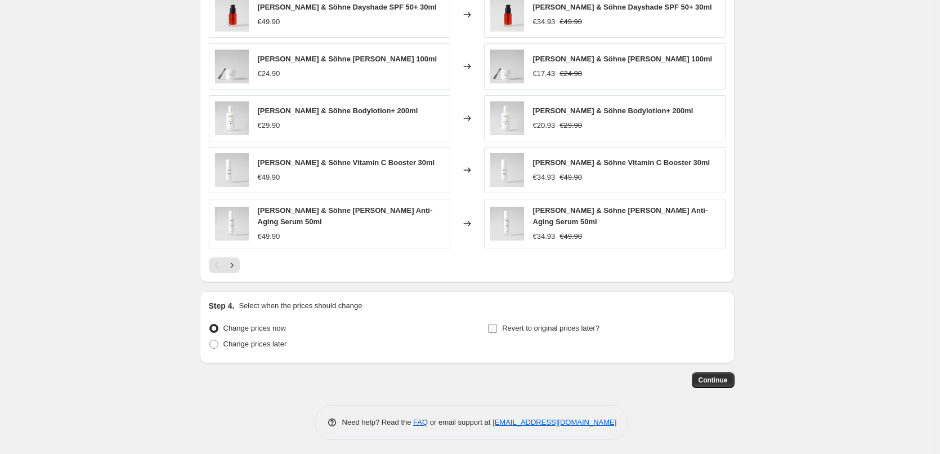
type input "Beyer & Söhne"
click at [517, 327] on span "Revert to original prices later?" at bounding box center [550, 328] width 97 height 8
click at [497, 327] on input "Revert to original prices later?" at bounding box center [492, 328] width 9 height 9
checkbox input "true"
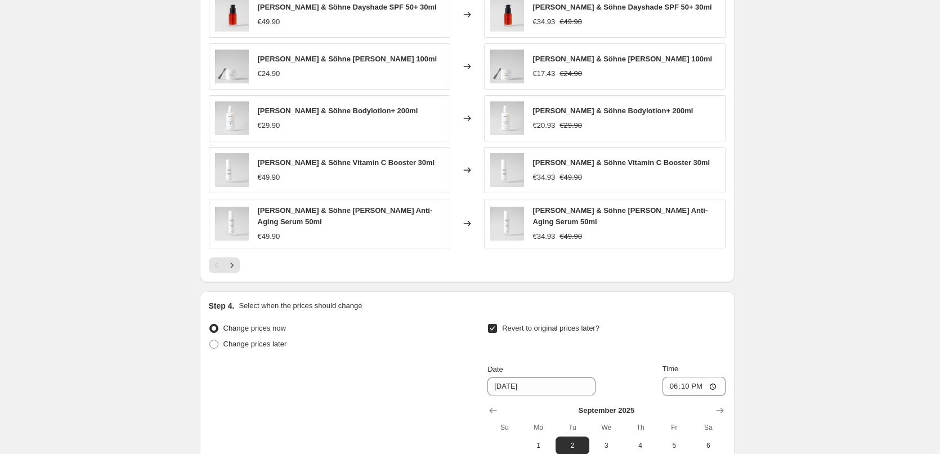
scroll to position [991, 0]
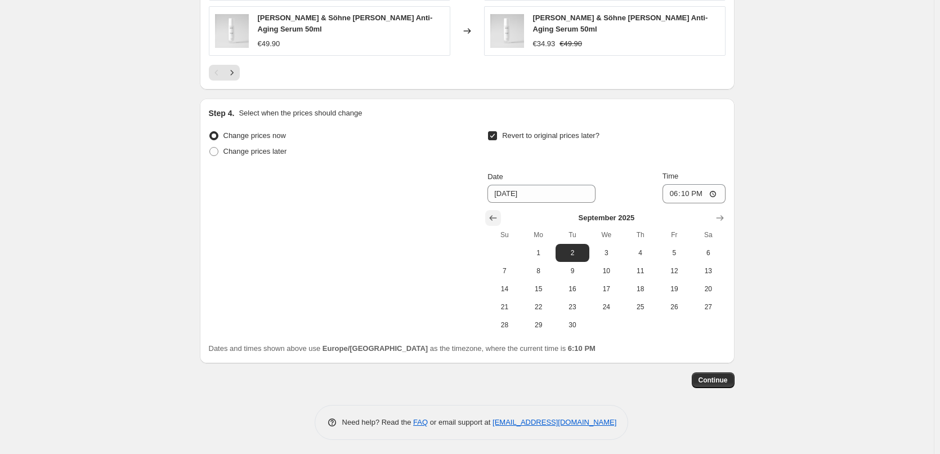
click at [499, 216] on icon "Show previous month, August 2025" at bounding box center [492, 217] width 11 height 11
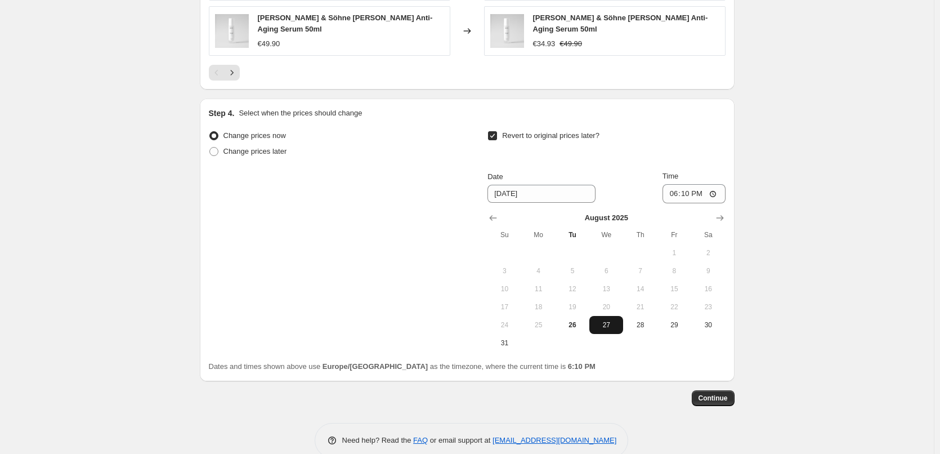
click at [612, 322] on span "27" at bounding box center [606, 324] width 25 height 9
type input "8/27/2025"
click at [674, 192] on input "18:10" at bounding box center [693, 193] width 63 height 19
type input "03:00"
click at [722, 390] on button "Continue" at bounding box center [713, 398] width 43 height 16
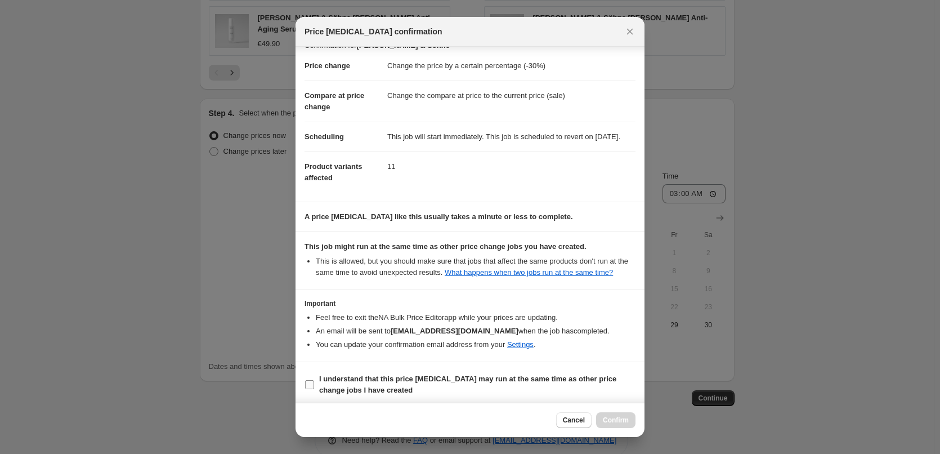
scroll to position [32, 0]
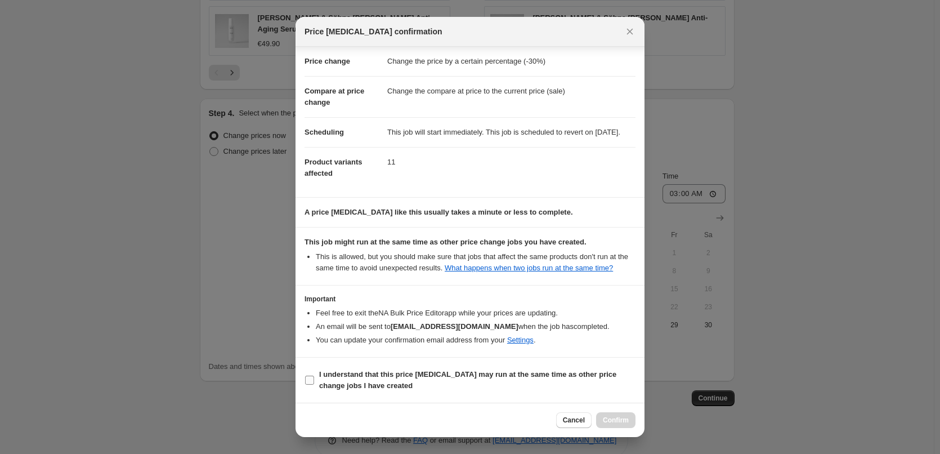
click at [398, 375] on b "I understand that this price change job may run at the same time as other price…" at bounding box center [467, 380] width 297 height 20
click at [314, 375] on input "I understand that this price change job may run at the same time as other price…" at bounding box center [309, 379] width 9 height 9
checkbox input "true"
click at [613, 419] on span "Confirm" at bounding box center [616, 419] width 26 height 9
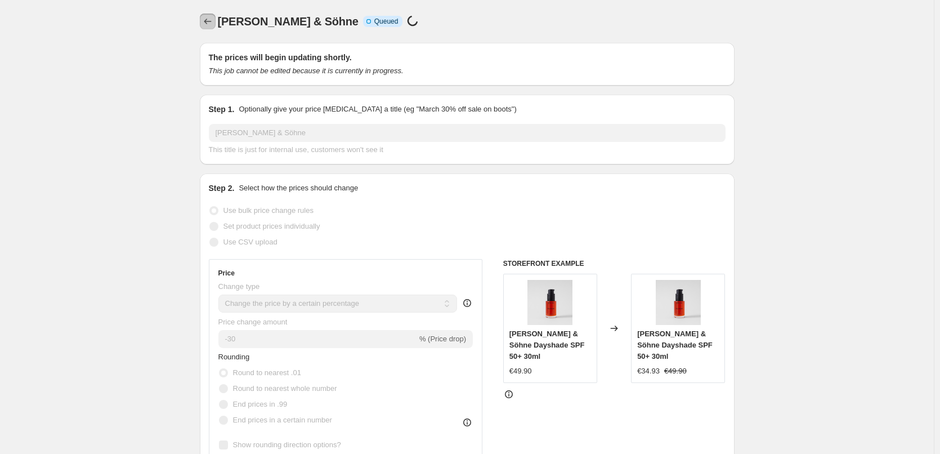
click at [205, 24] on icon "Price change jobs" at bounding box center [207, 21] width 11 height 11
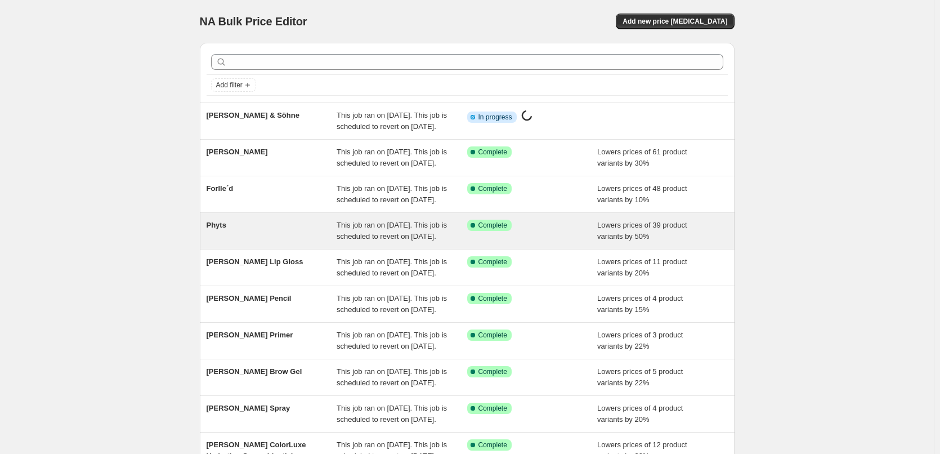
scroll to position [239, 0]
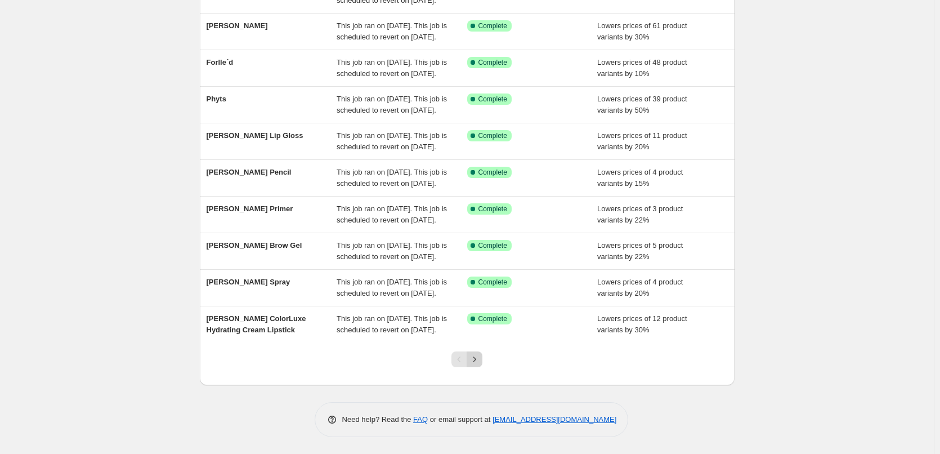
click at [473, 357] on icon "Next" at bounding box center [474, 358] width 11 height 11
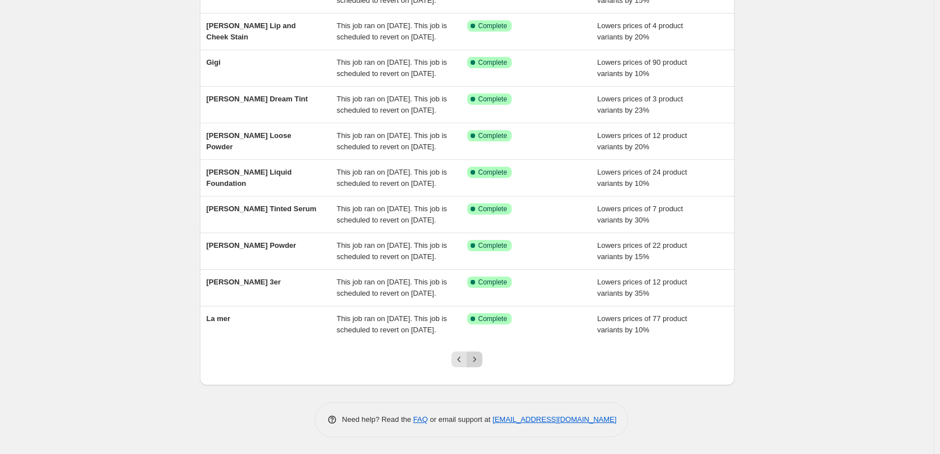
click at [477, 357] on icon "Next" at bounding box center [474, 358] width 11 height 11
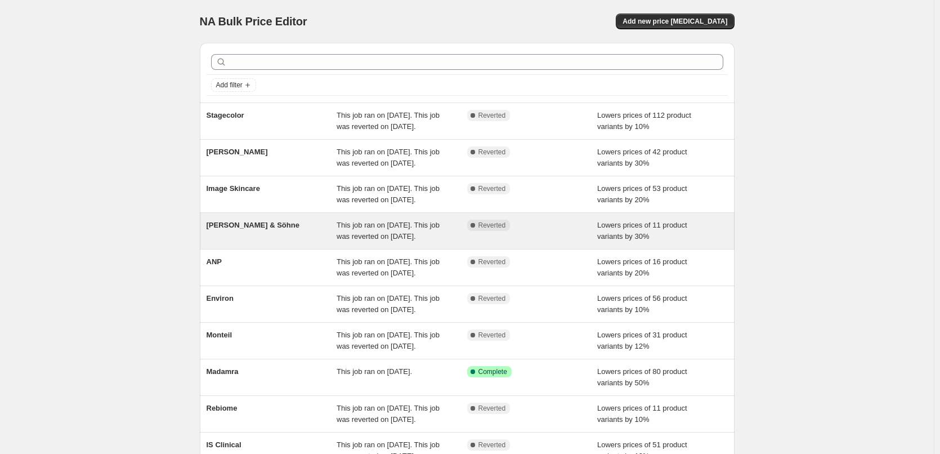
click at [257, 229] on span "Beyer & Söhne" at bounding box center [253, 225] width 93 height 8
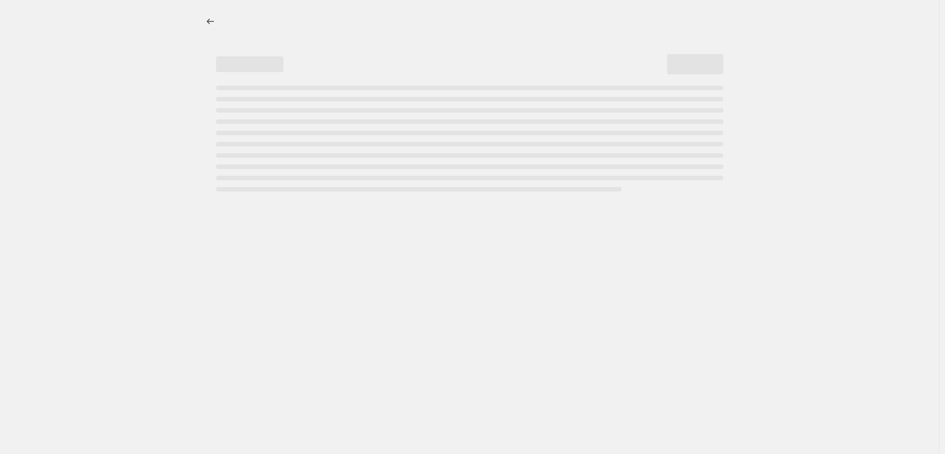
select select "percentage"
select select "vendor"
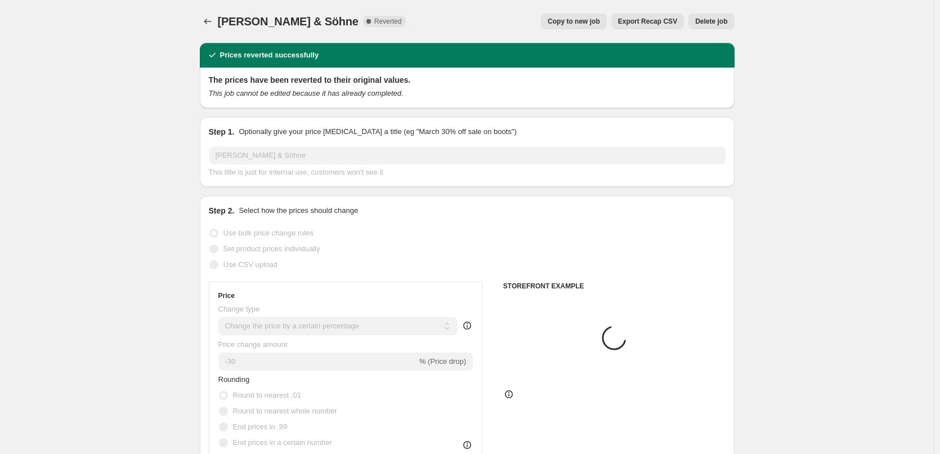
click at [723, 25] on span "Delete job" at bounding box center [711, 21] width 32 height 9
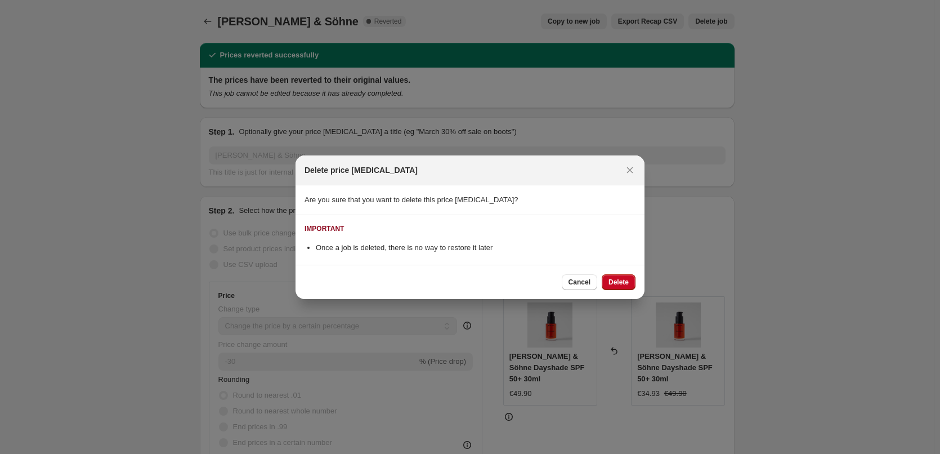
click at [601, 284] on div "Cancel Delete" at bounding box center [599, 282] width 74 height 16
click at [606, 281] on button "Delete" at bounding box center [619, 282] width 34 height 16
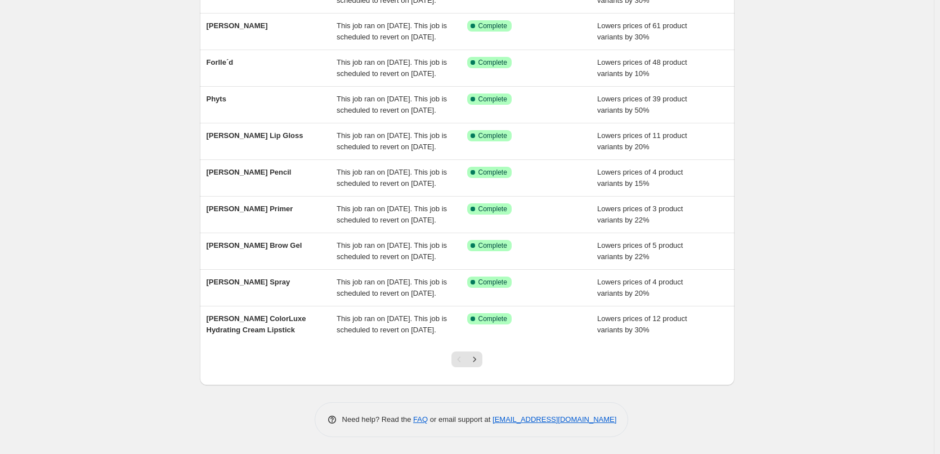
scroll to position [239, 0]
click at [473, 361] on icon "Next" at bounding box center [474, 358] width 11 height 11
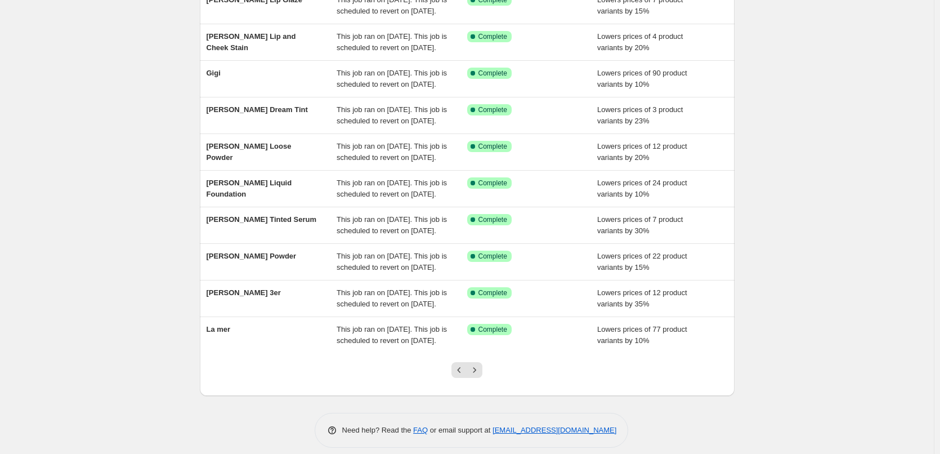
scroll to position [225, 0]
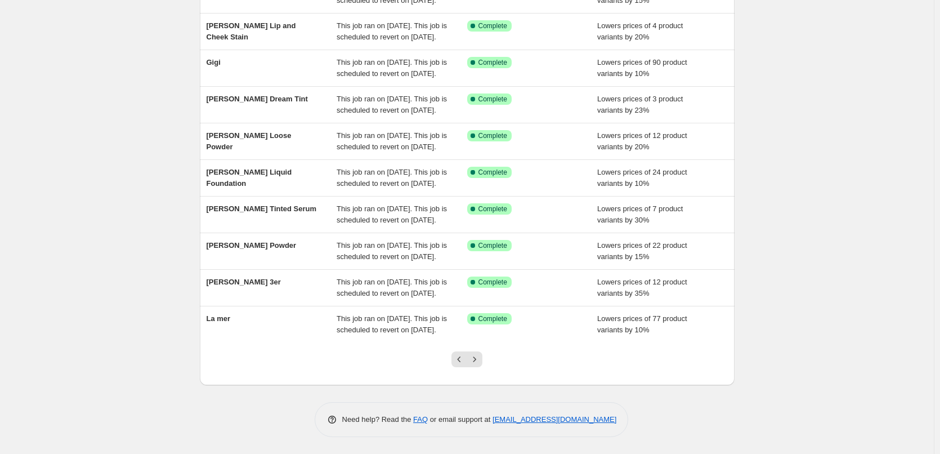
click at [473, 361] on div at bounding box center [467, 363] width 46 height 43
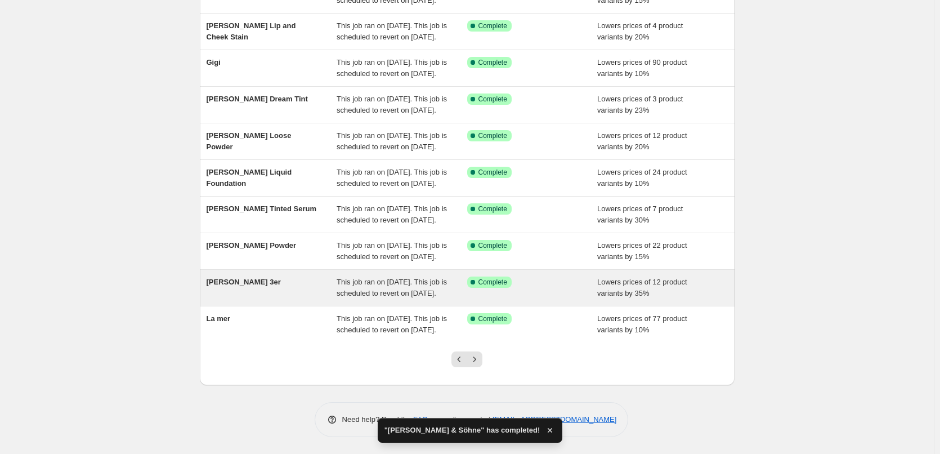
scroll to position [239, 0]
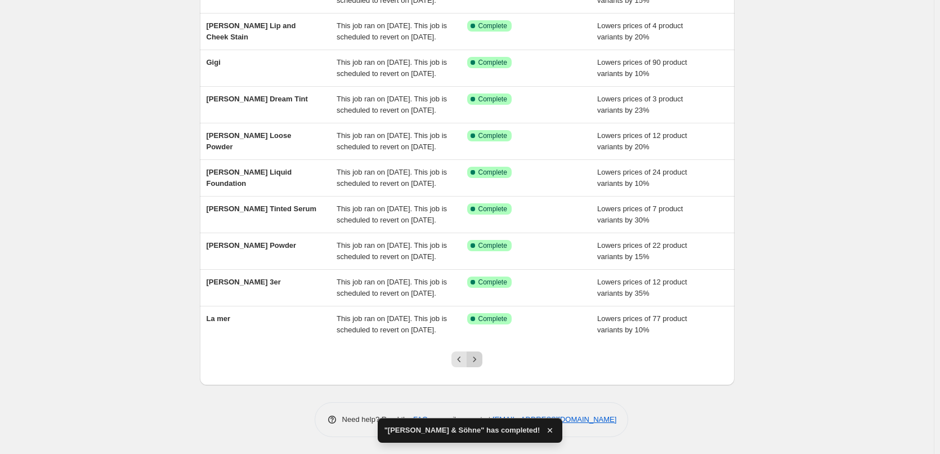
click at [476, 361] on icon "Next" at bounding box center [474, 358] width 11 height 11
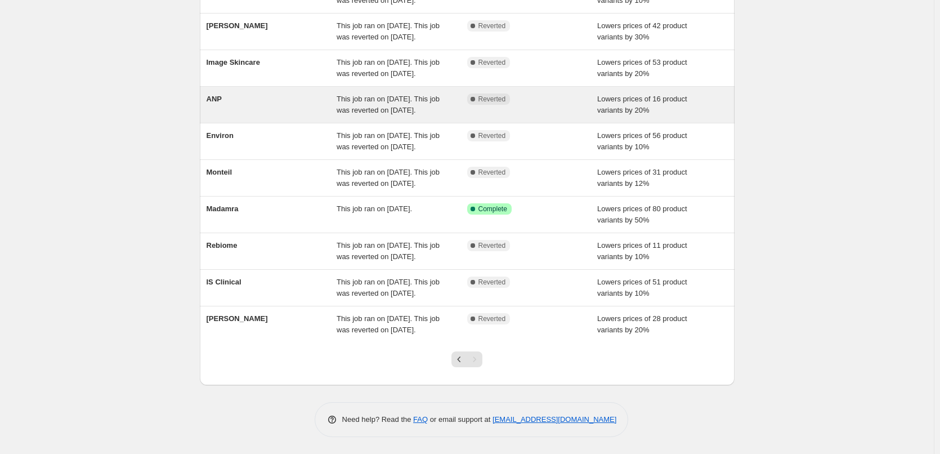
scroll to position [194, 0]
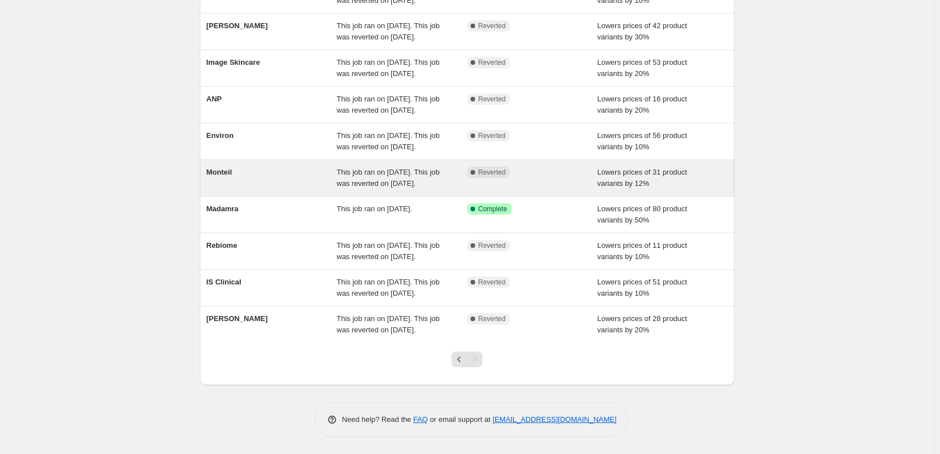
click at [220, 167] on div "Monteil" at bounding box center [272, 178] width 131 height 23
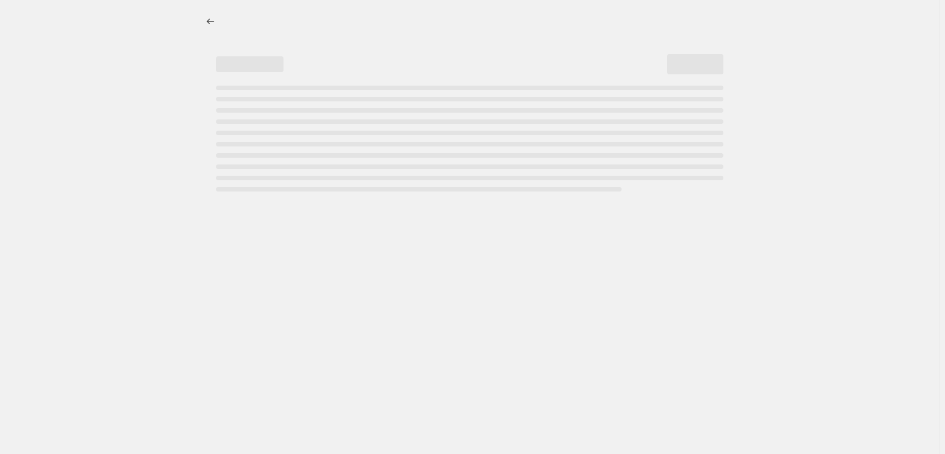
select select "percentage"
select select "remove"
select select "vendor"
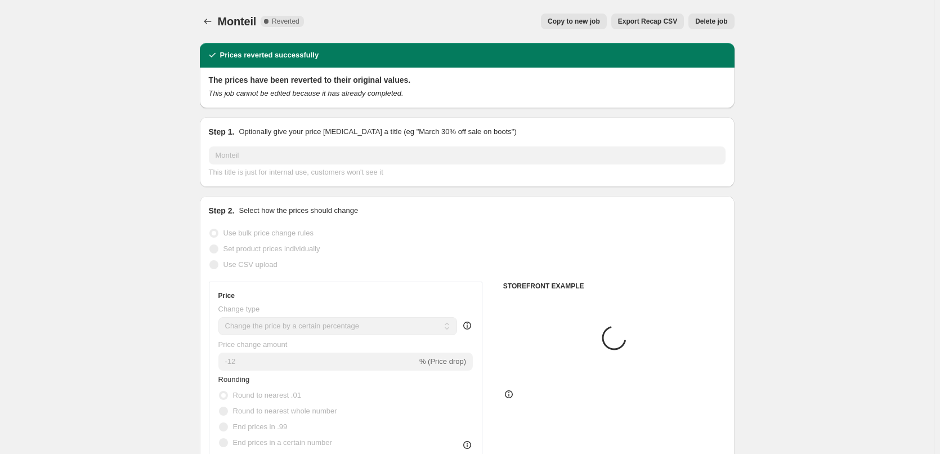
click at [593, 27] on button "Copy to new job" at bounding box center [574, 22] width 66 height 16
select select "percentage"
select select "remove"
select select "vendor"
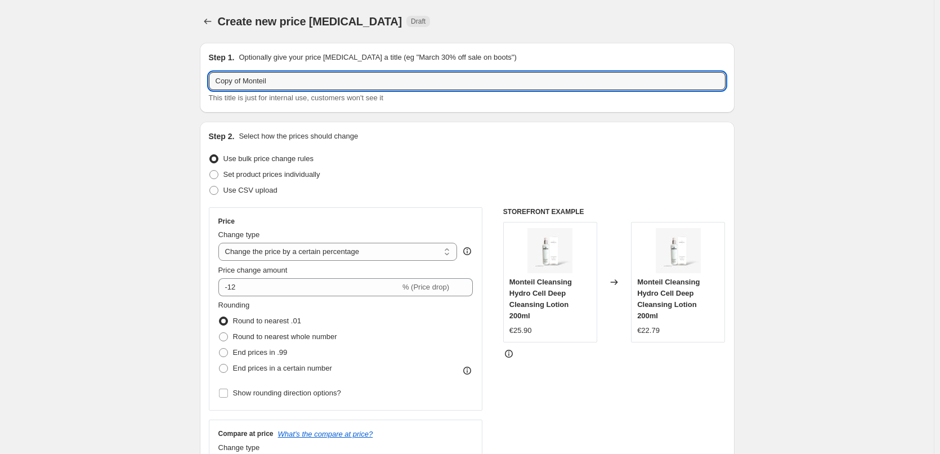
drag, startPoint x: 247, startPoint y: 81, endPoint x: 131, endPoint y: 91, distance: 116.9
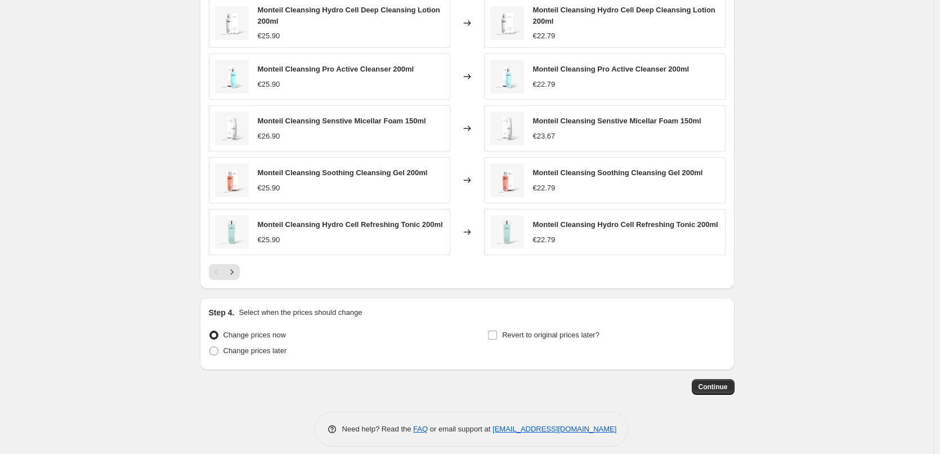
scroll to position [802, 0]
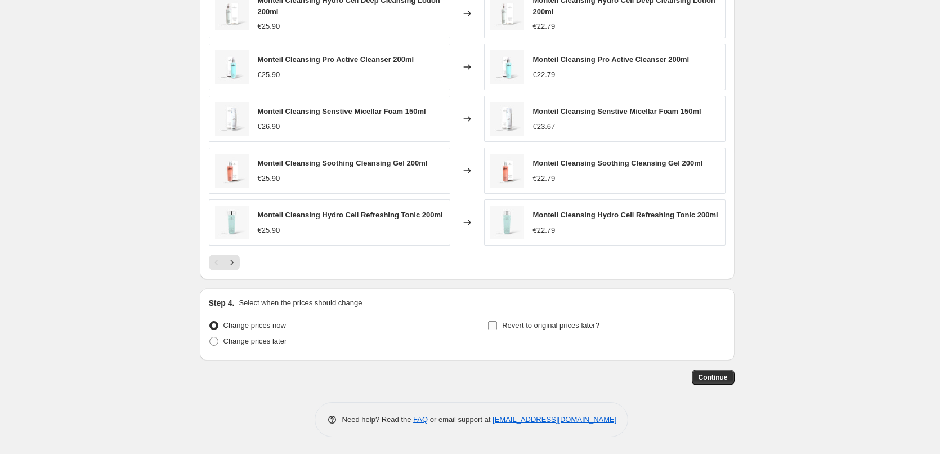
type input "Monteil"
click at [537, 318] on label "Revert to original prices later?" at bounding box center [543, 325] width 112 height 16
click at [497, 321] on input "Revert to original prices later?" at bounding box center [492, 325] width 9 height 9
checkbox input "true"
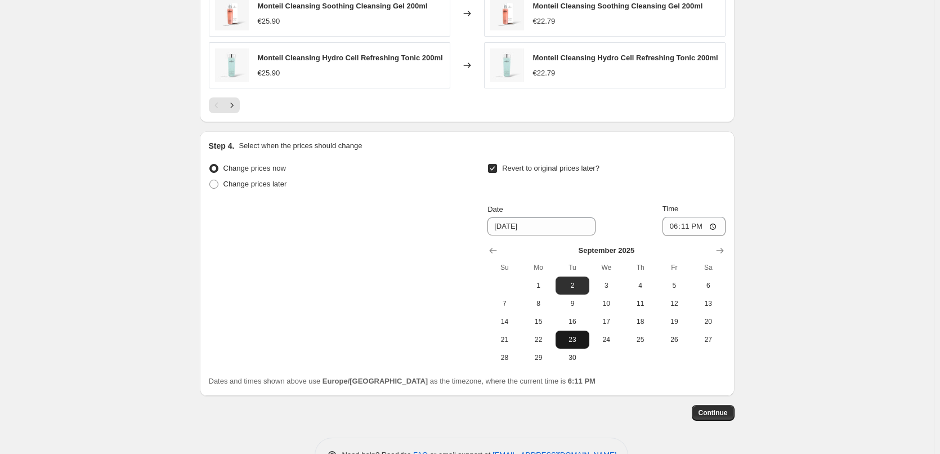
scroll to position [994, 0]
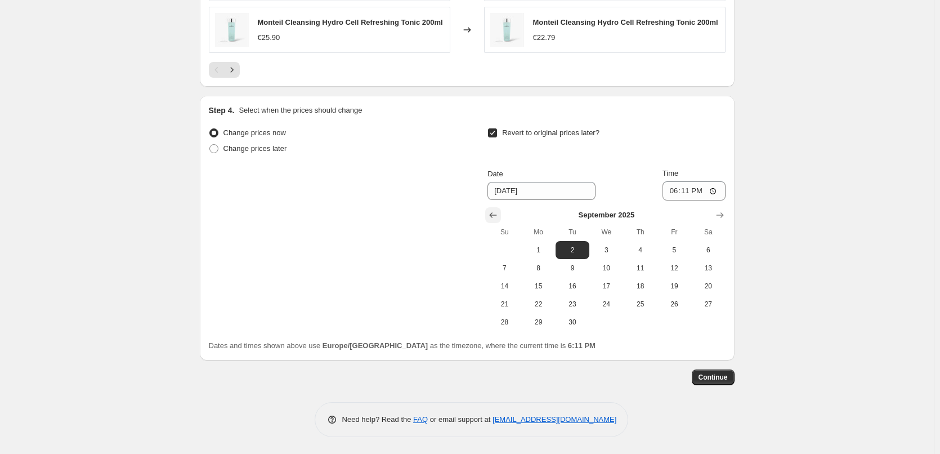
click at [497, 222] on button "Show previous month, August 2025" at bounding box center [493, 215] width 16 height 16
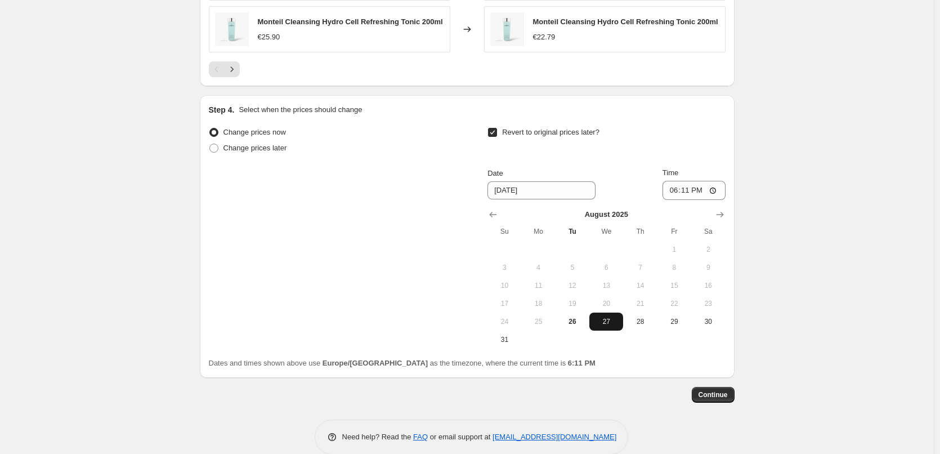
click at [612, 327] on button "27" at bounding box center [606, 321] width 34 height 18
type input "8/27/2025"
click at [675, 193] on input "18:11" at bounding box center [693, 190] width 63 height 19
type input "03:00"
click at [708, 395] on span "Continue" at bounding box center [712, 394] width 29 height 9
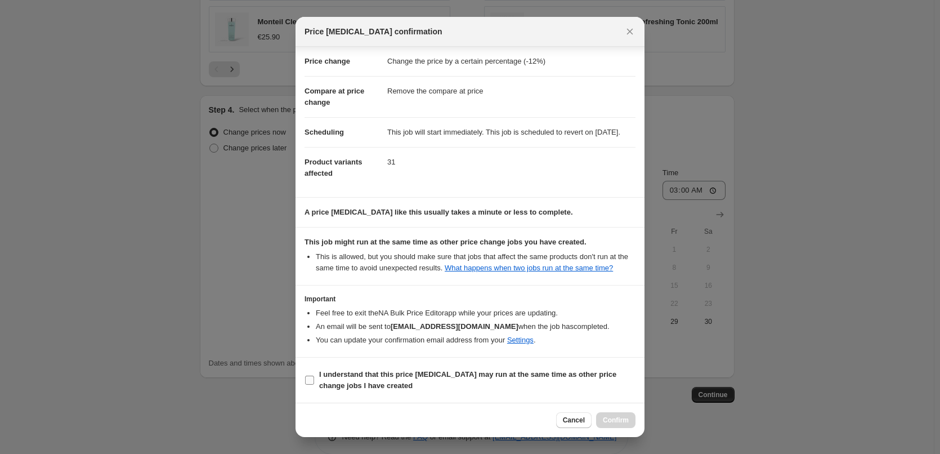
scroll to position [0, 0]
click at [373, 376] on b "I understand that this price change job may run at the same time as other price…" at bounding box center [467, 380] width 297 height 20
click at [314, 376] on input "I understand that this price change job may run at the same time as other price…" at bounding box center [309, 379] width 9 height 9
checkbox input "true"
click at [608, 416] on span "Confirm" at bounding box center [616, 419] width 26 height 9
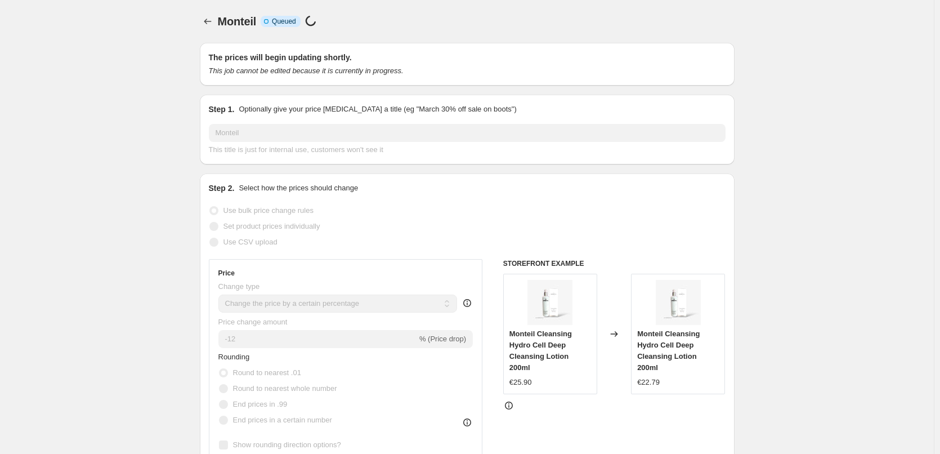
click at [210, 23] on icon "Price change jobs" at bounding box center [207, 21] width 11 height 11
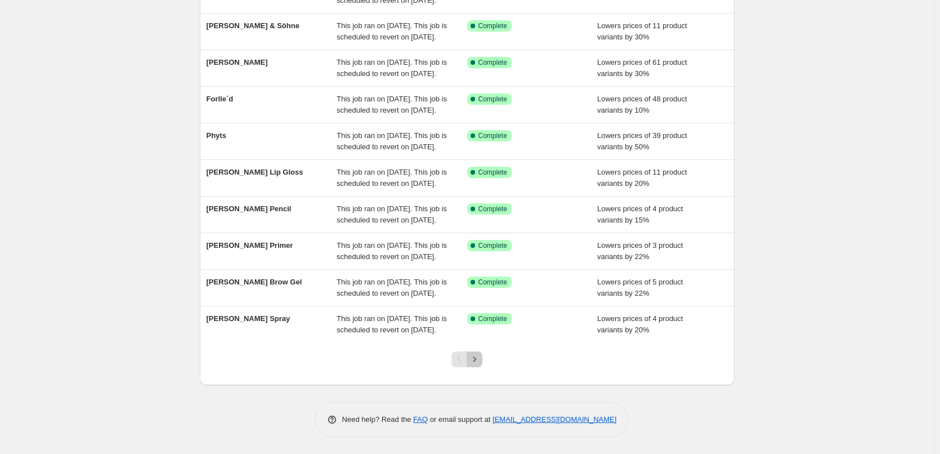
click at [482, 360] on button "Next" at bounding box center [475, 359] width 16 height 16
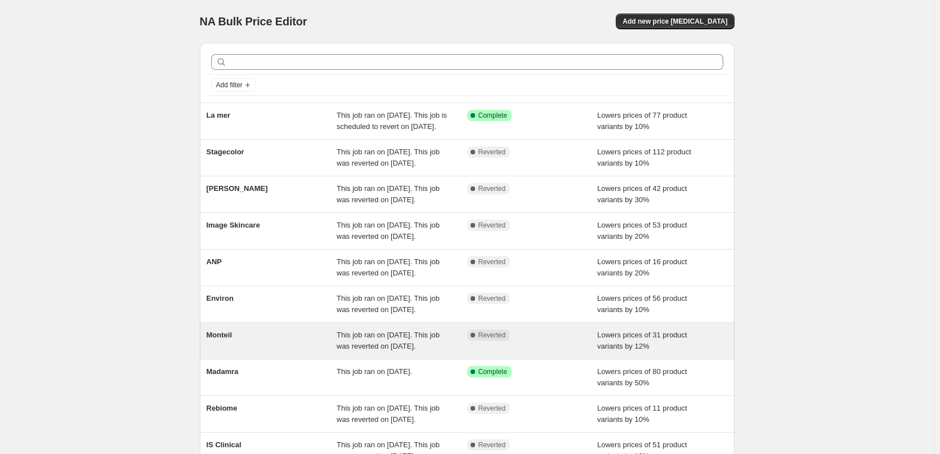
click at [232, 339] on span "Monteil" at bounding box center [220, 334] width 26 height 8
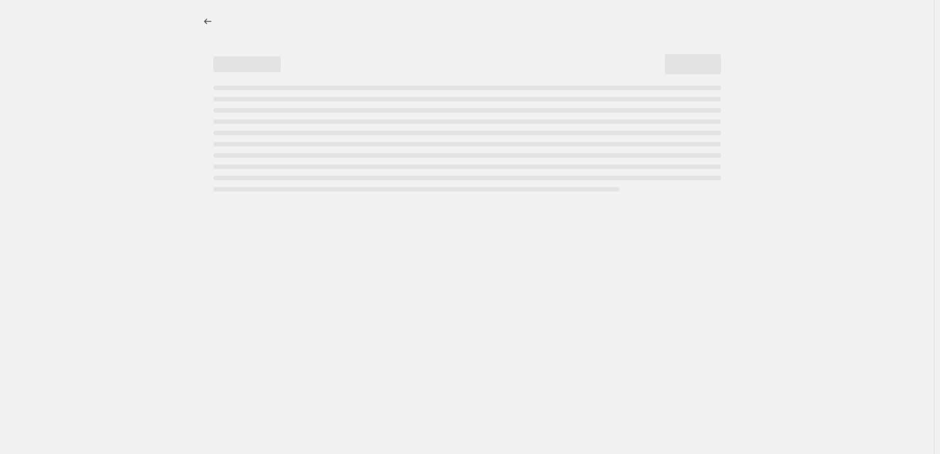
select select "percentage"
select select "remove"
select select "vendor"
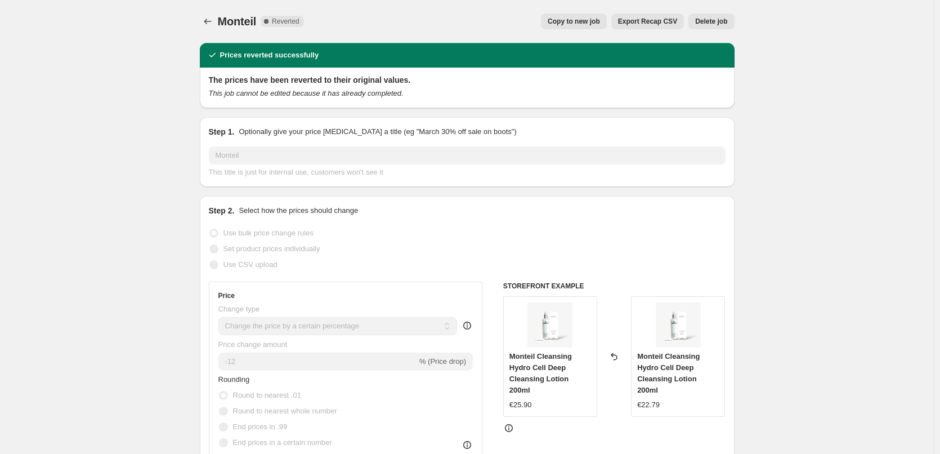
click at [722, 28] on button "Delete job" at bounding box center [711, 22] width 46 height 16
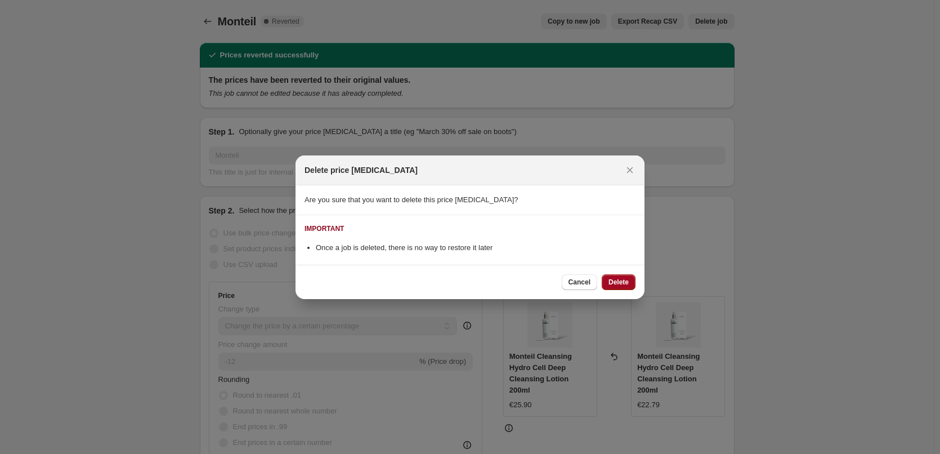
click at [610, 287] on button "Delete" at bounding box center [619, 282] width 34 height 16
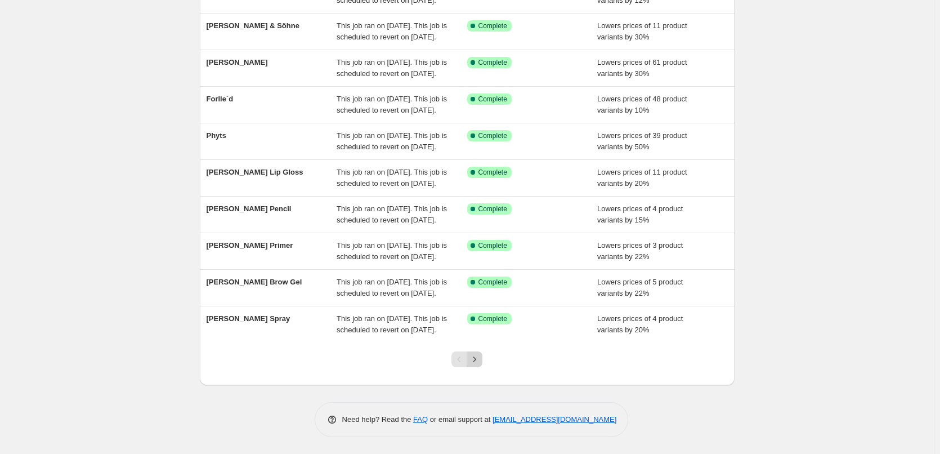
click at [476, 362] on icon "Next" at bounding box center [474, 358] width 11 height 11
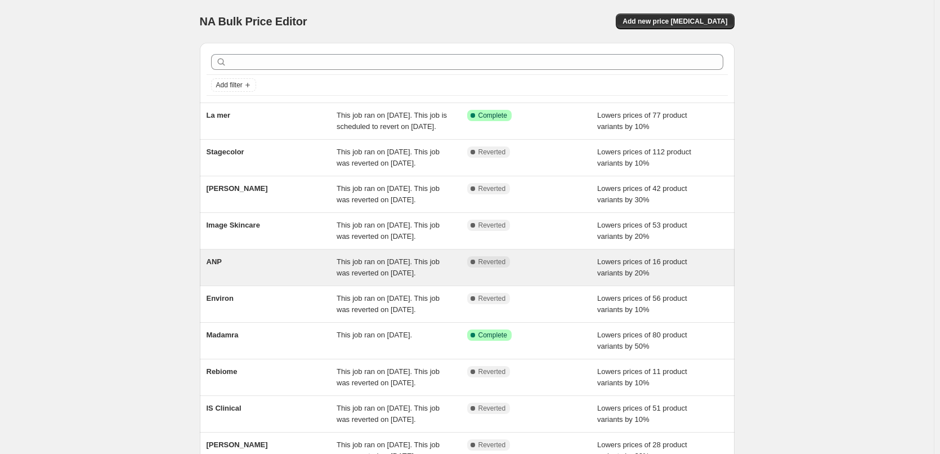
click at [219, 266] on span "ANP" at bounding box center [214, 261] width 15 height 8
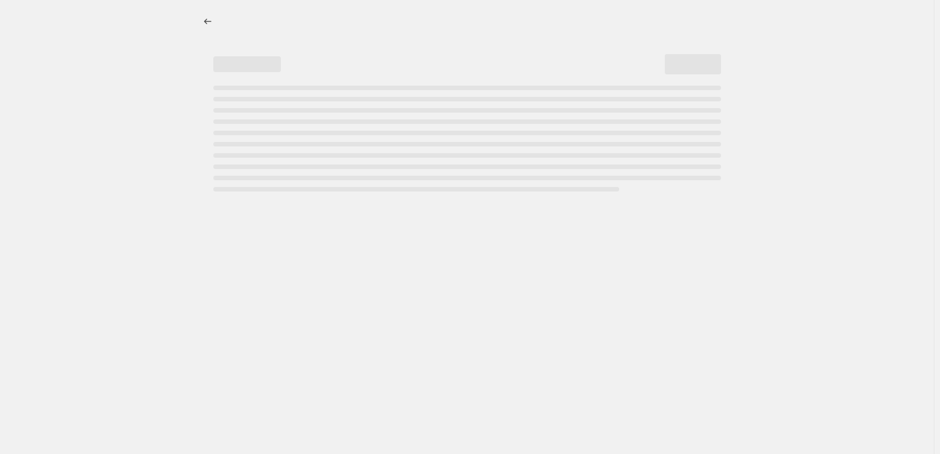
select select "percentage"
select select "vendor"
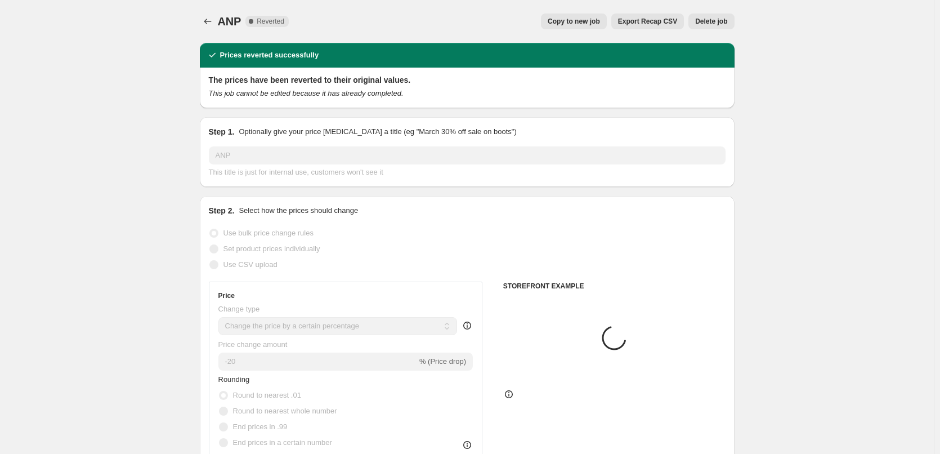
click at [581, 24] on span "Copy to new job" at bounding box center [574, 21] width 52 height 9
select select "percentage"
select select "vendor"
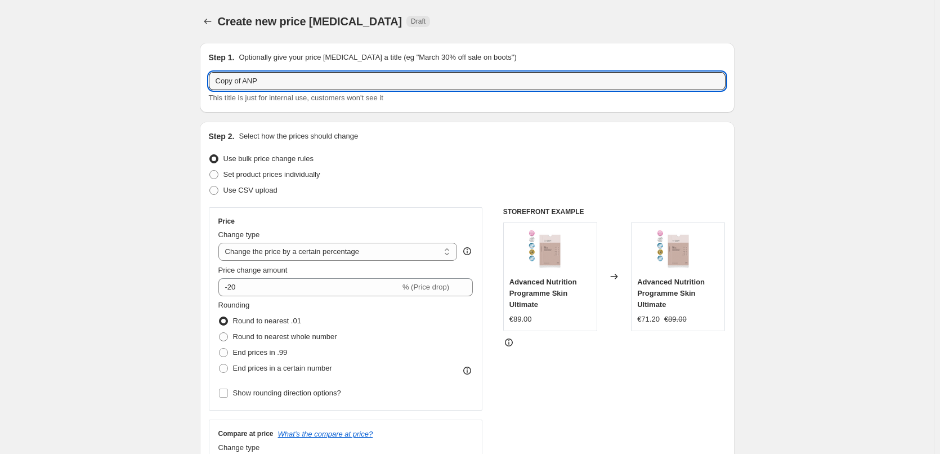
drag, startPoint x: 247, startPoint y: 80, endPoint x: 104, endPoint y: 106, distance: 145.3
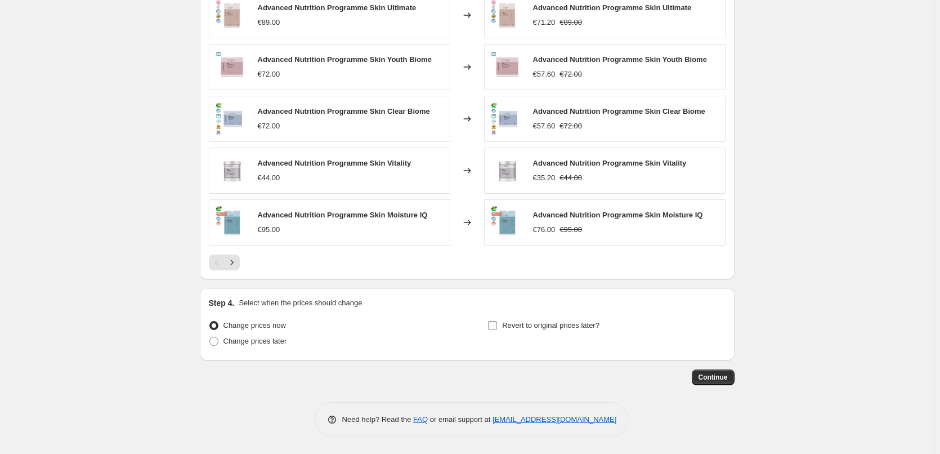
type input "ANP"
click at [541, 317] on label "Revert to original prices later?" at bounding box center [543, 325] width 112 height 16
click at [544, 317] on label "Revert to original prices later?" at bounding box center [543, 325] width 112 height 16
click at [497, 321] on input "Revert to original prices later?" at bounding box center [492, 325] width 9 height 9
checkbox input "true"
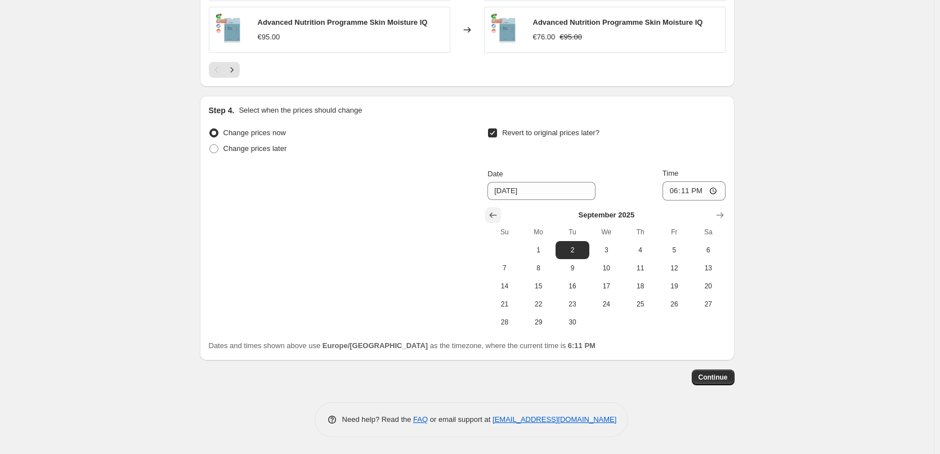
click at [499, 221] on button "Show previous month, August 2025" at bounding box center [493, 215] width 16 height 16
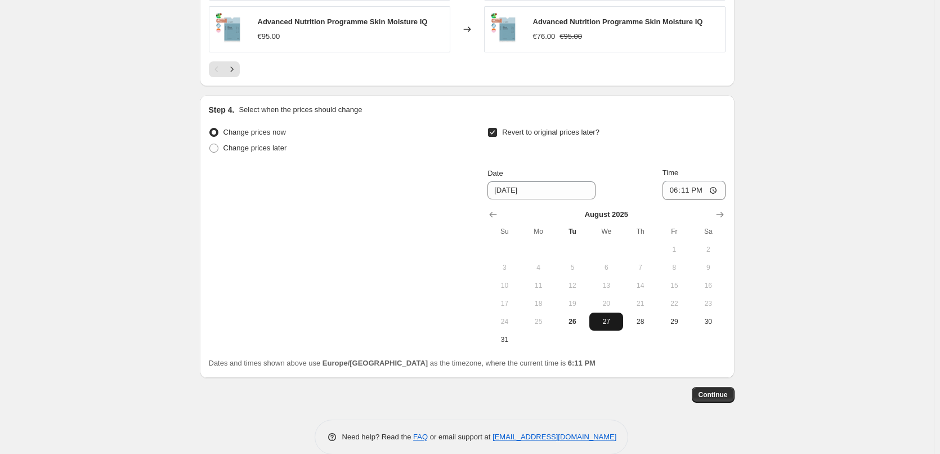
click at [621, 330] on button "27" at bounding box center [606, 321] width 34 height 18
type input "8/27/2025"
click at [669, 194] on input "18:11" at bounding box center [693, 190] width 63 height 19
type input "03:00"
click at [718, 397] on span "Continue" at bounding box center [712, 394] width 29 height 9
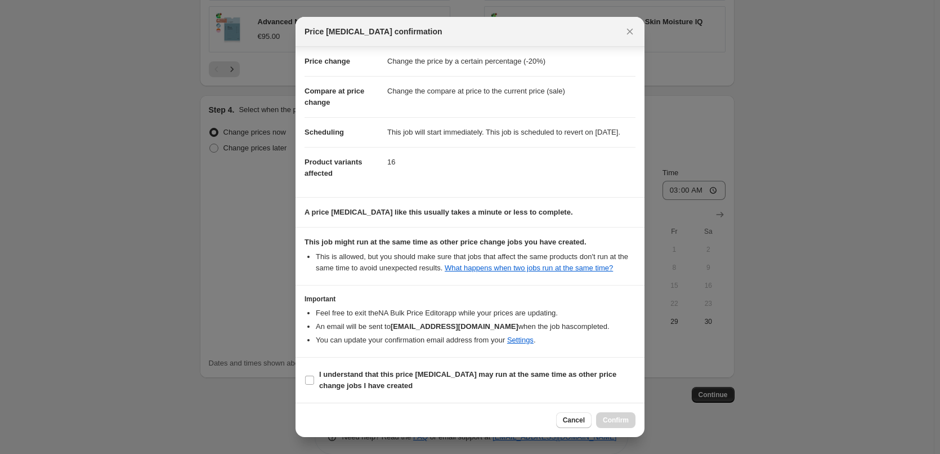
click at [377, 394] on section "I understand that this price change job may run at the same time as other price…" at bounding box center [469, 379] width 349 height 45
click at [378, 384] on b "I understand that this price change job may run at the same time as other price…" at bounding box center [467, 380] width 297 height 20
click at [314, 384] on input "I understand that this price change job may run at the same time as other price…" at bounding box center [309, 379] width 9 height 9
checkbox input "true"
click at [638, 419] on div "Cancel Confirm" at bounding box center [469, 419] width 349 height 34
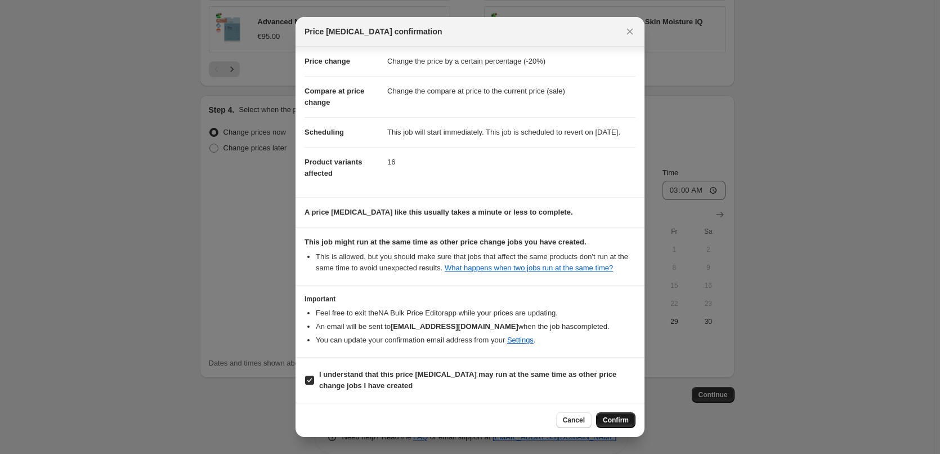
click at [618, 419] on span "Confirm" at bounding box center [616, 419] width 26 height 9
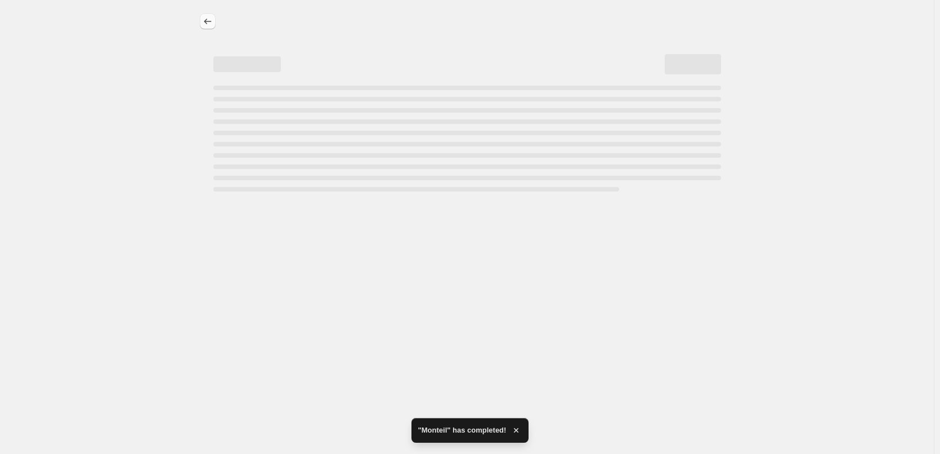
select select "percentage"
select select "vendor"
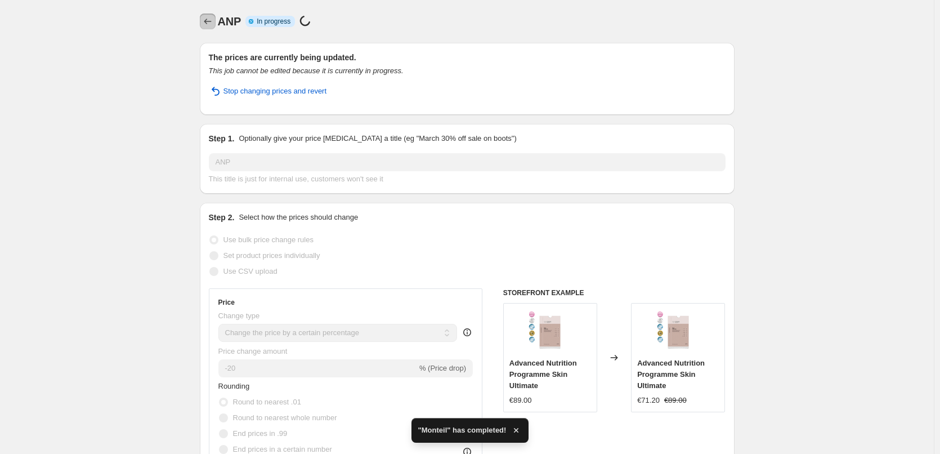
click at [205, 17] on icon "Price change jobs" at bounding box center [207, 21] width 11 height 11
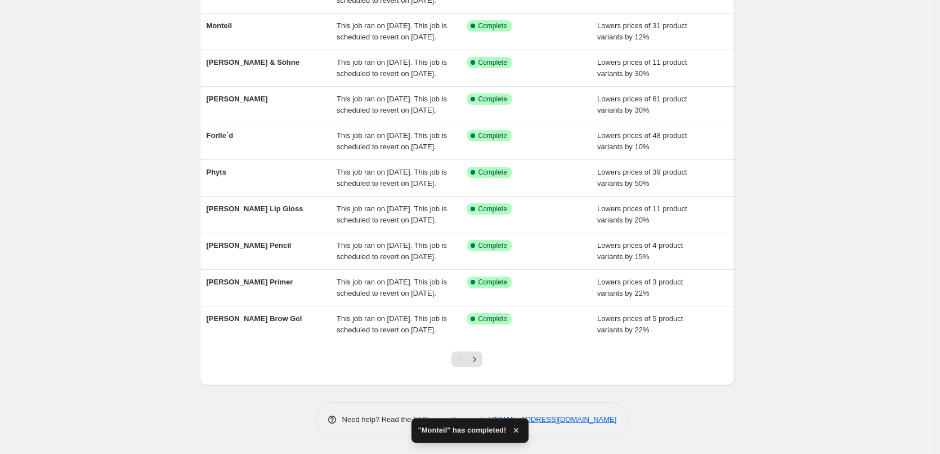
click at [486, 351] on div at bounding box center [467, 363] width 46 height 43
click at [480, 356] on icon "Next" at bounding box center [474, 358] width 11 height 11
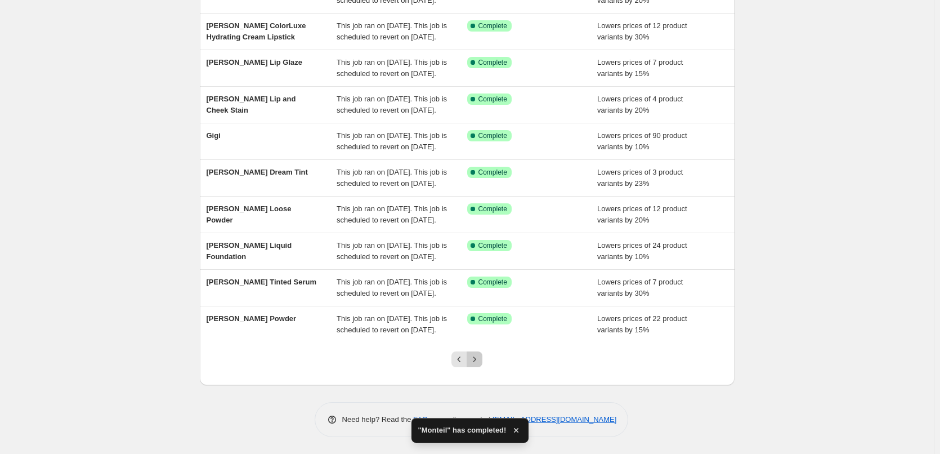
click at [480, 356] on icon "Next" at bounding box center [474, 358] width 11 height 11
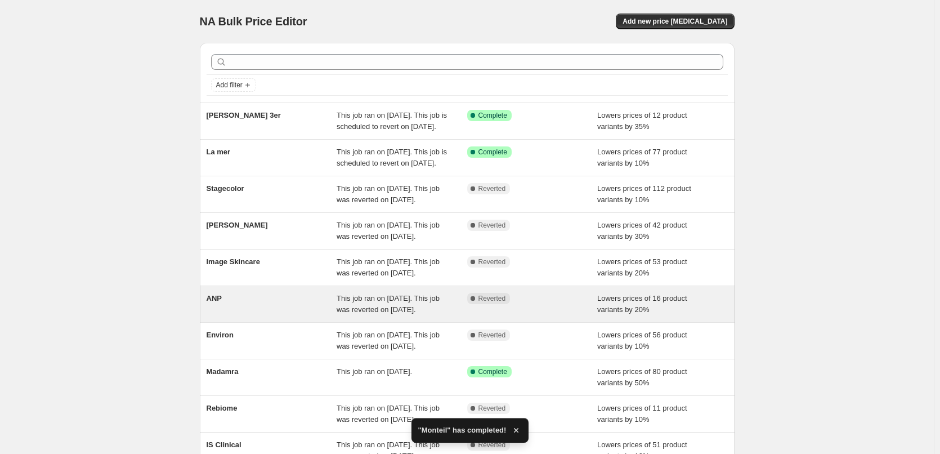
click at [215, 389] on ul "Jane Iredale 3er This job ran on August 26, 2025. This job is scheduled to reve…" at bounding box center [467, 285] width 535 height 366
click at [222, 302] on span "ANP" at bounding box center [214, 298] width 15 height 8
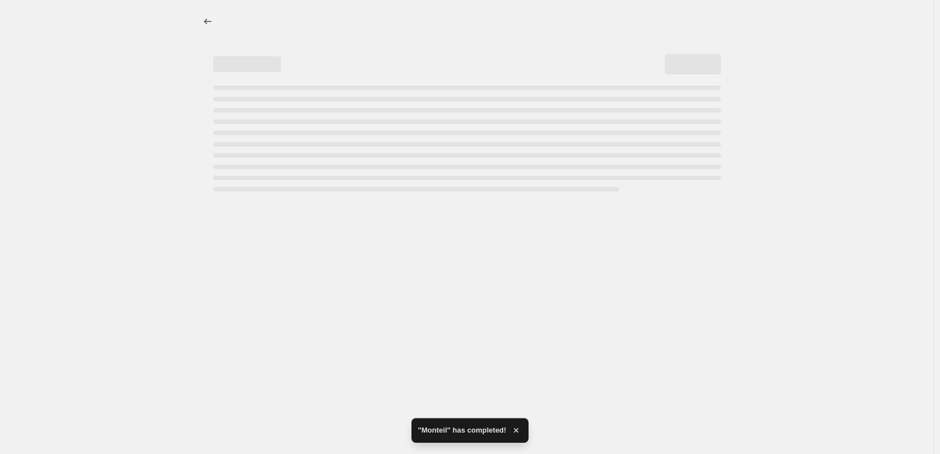
select select "percentage"
select select "vendor"
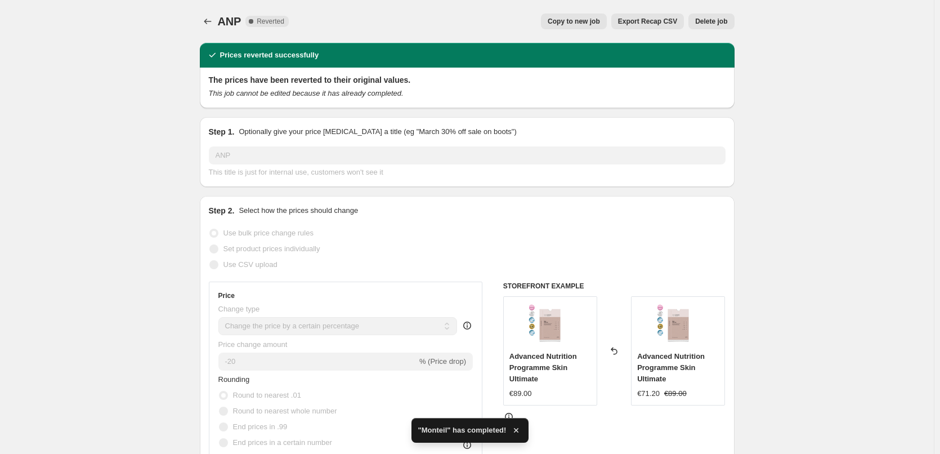
click at [723, 23] on span "Delete job" at bounding box center [711, 21] width 32 height 9
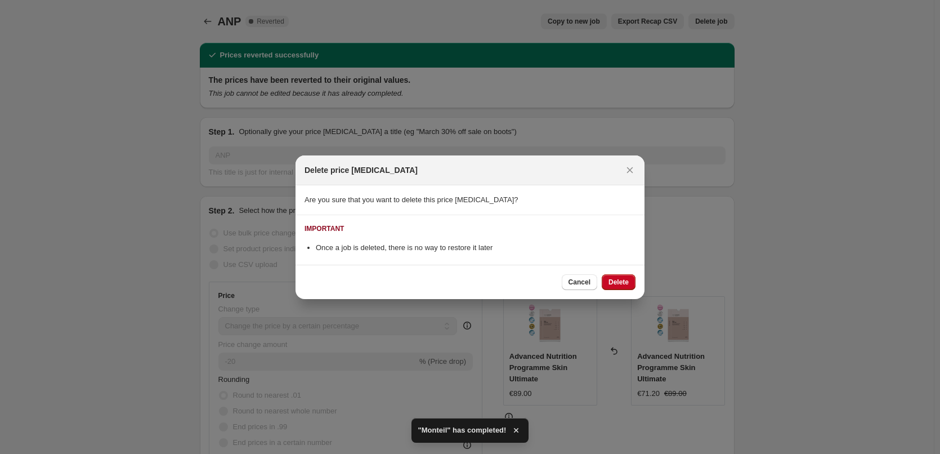
click at [605, 291] on div "Cancel Delete" at bounding box center [469, 281] width 349 height 34
click at [611, 287] on button "Delete" at bounding box center [619, 282] width 34 height 16
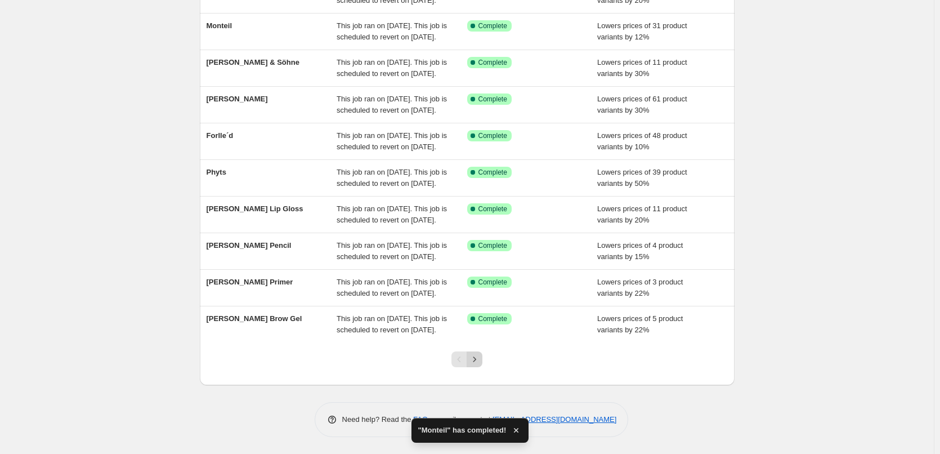
click at [479, 357] on icon "Next" at bounding box center [474, 358] width 11 height 11
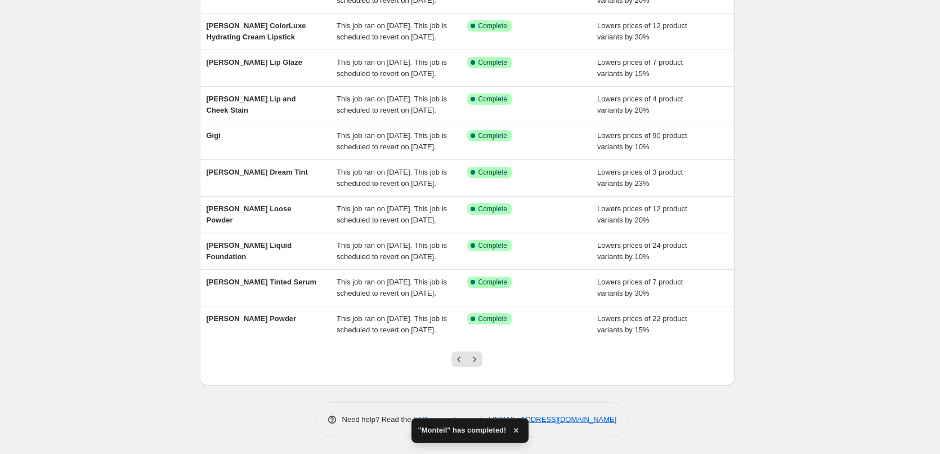
click at [479, 357] on icon "Next" at bounding box center [474, 358] width 11 height 11
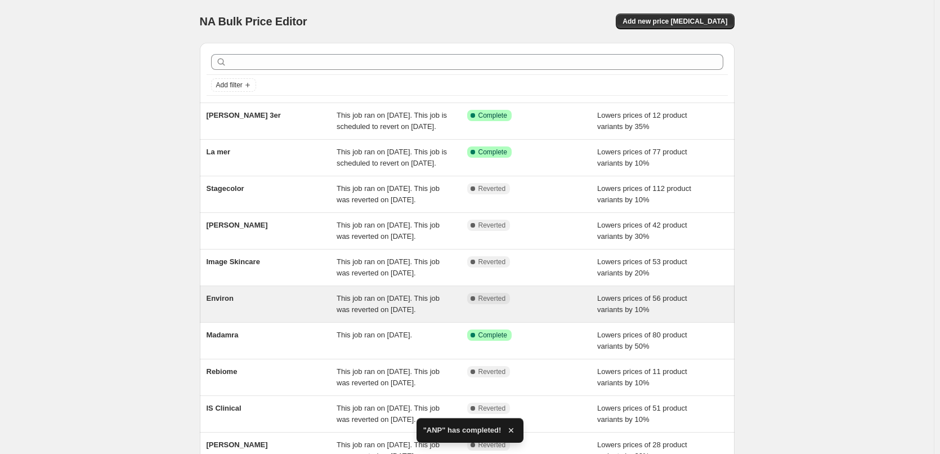
click at [229, 302] on span "Environ" at bounding box center [220, 298] width 27 height 8
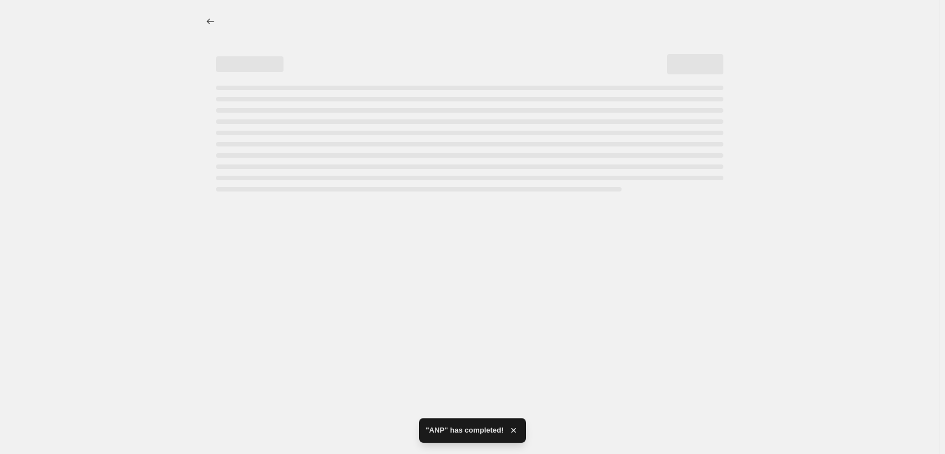
select select "percentage"
select select "vendor"
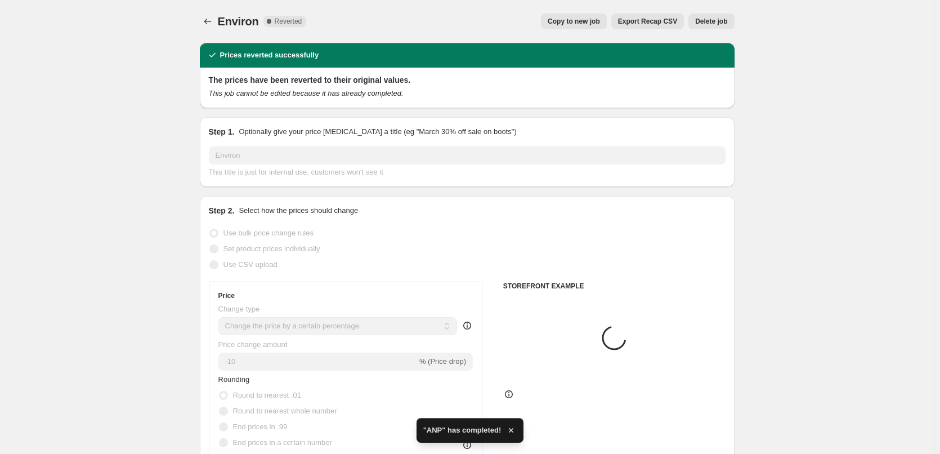
click at [577, 24] on span "Copy to new job" at bounding box center [574, 21] width 52 height 9
select select "percentage"
select select "vendor"
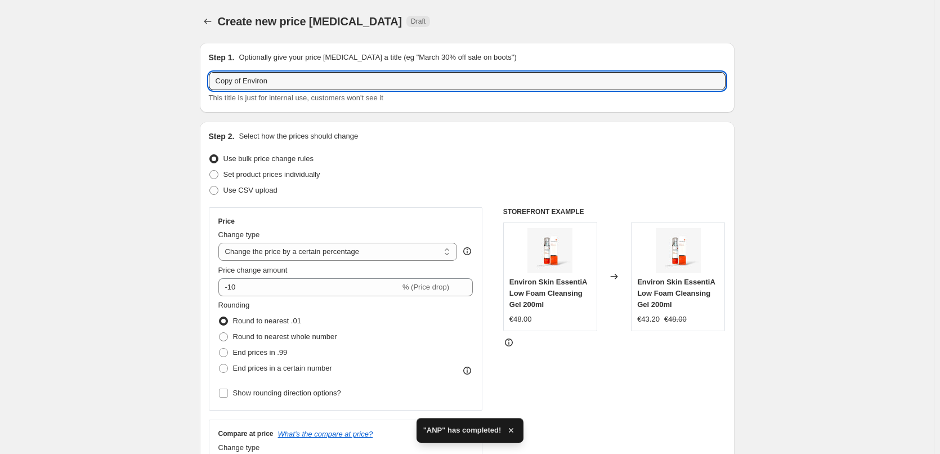
drag, startPoint x: 245, startPoint y: 81, endPoint x: 119, endPoint y: 95, distance: 127.4
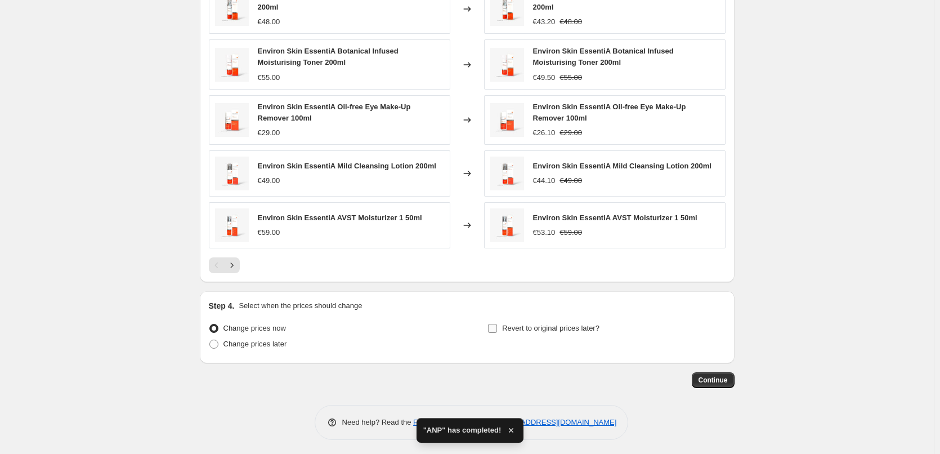
type input "Environ"
click at [528, 324] on span "Revert to original prices later?" at bounding box center [550, 328] width 97 height 8
click at [497, 324] on input "Revert to original prices later?" at bounding box center [492, 328] width 9 height 9
checkbox input "true"
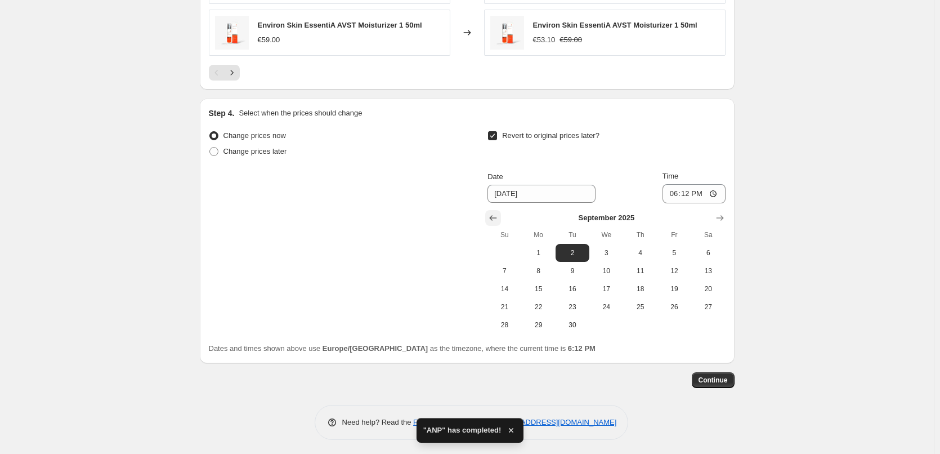
click at [492, 214] on icon "Show previous month, August 2025" at bounding box center [492, 217] width 11 height 11
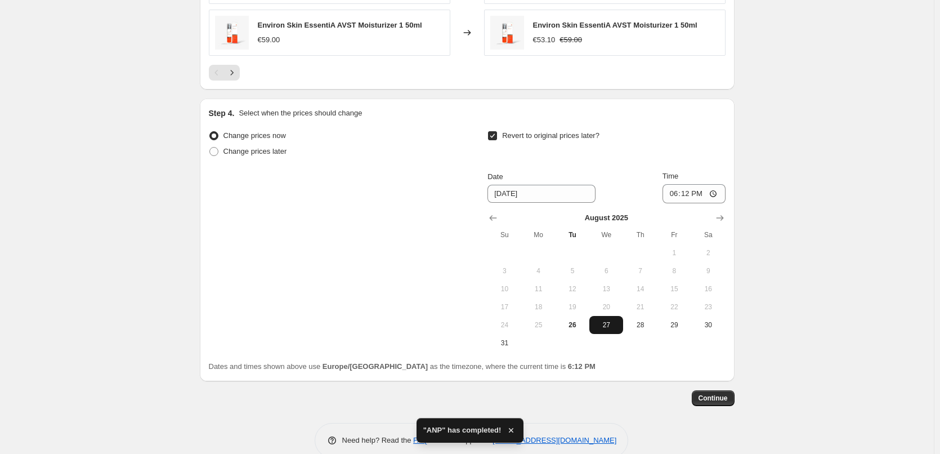
click at [600, 316] on button "27" at bounding box center [606, 325] width 34 height 18
type input "8/27/2025"
click at [670, 190] on input "18:12" at bounding box center [693, 193] width 63 height 19
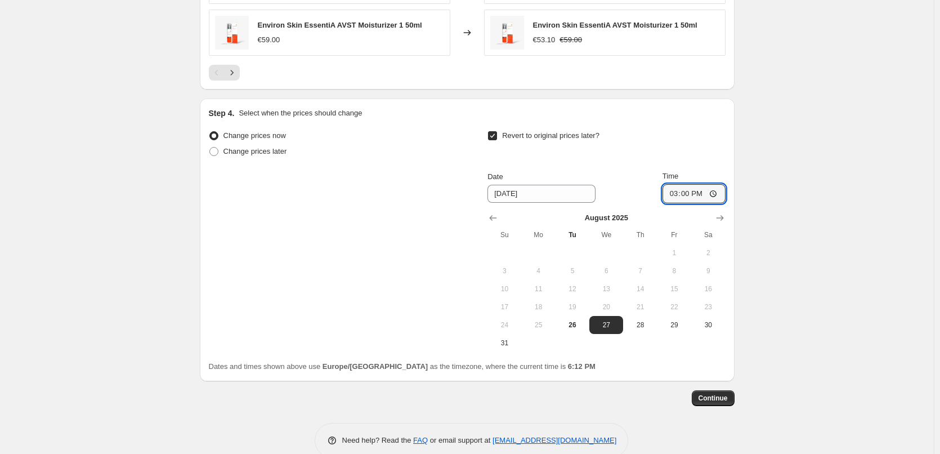
type input "03:00"
click at [730, 402] on button "Continue" at bounding box center [713, 398] width 43 height 16
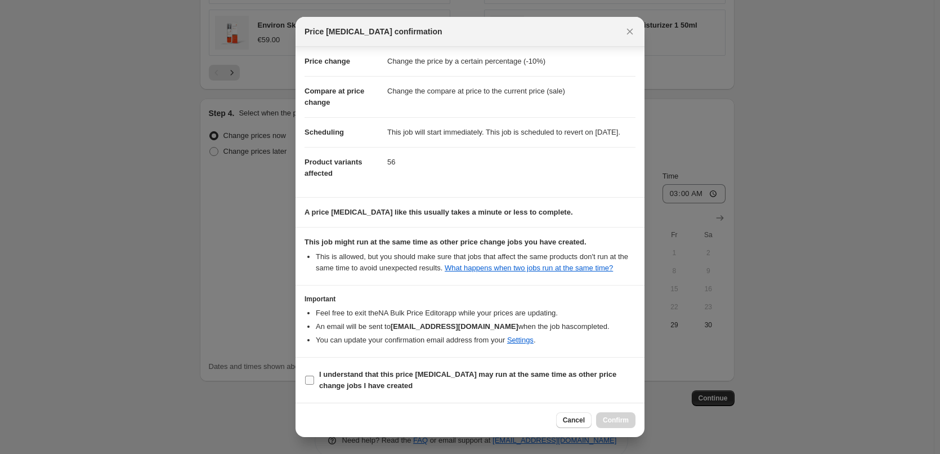
click at [353, 370] on b "I understand that this price change job may run at the same time as other price…" at bounding box center [467, 380] width 297 height 20
click at [314, 375] on input "I understand that this price change job may run at the same time as other price…" at bounding box center [309, 379] width 9 height 9
checkbox input "true"
click at [612, 421] on span "Confirm" at bounding box center [616, 419] width 26 height 9
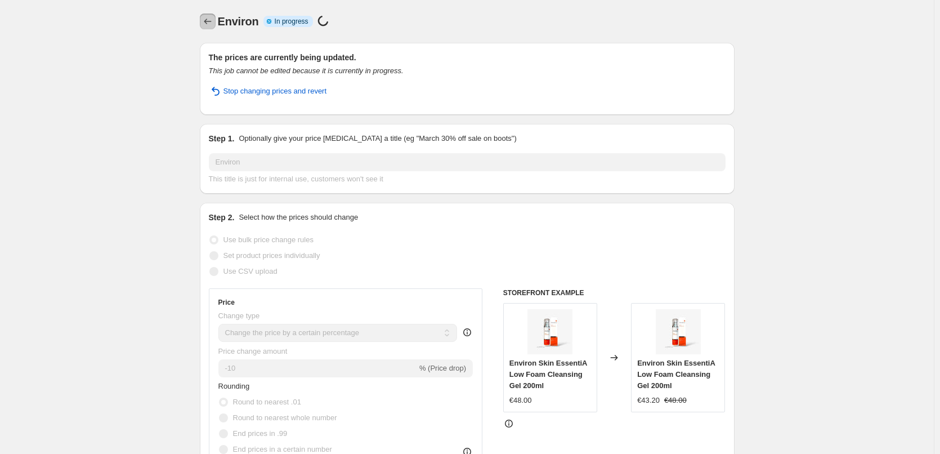
click at [207, 26] on icon "Price change jobs" at bounding box center [207, 21] width 11 height 11
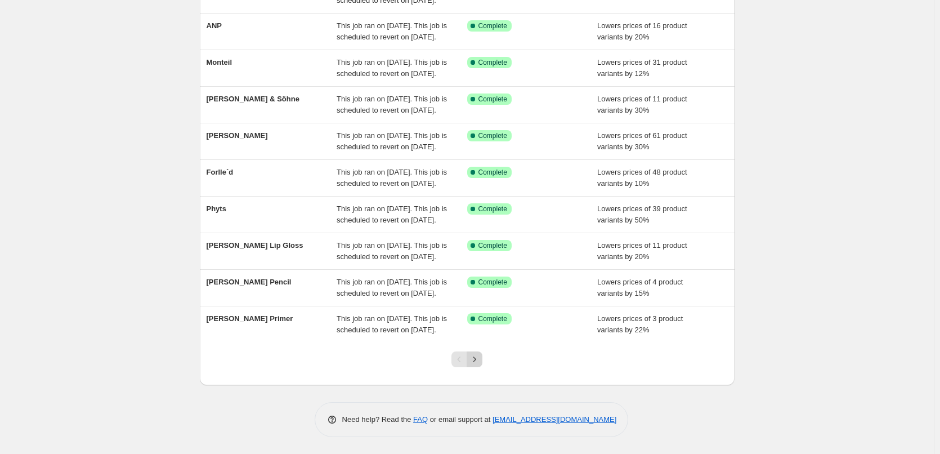
click at [482, 366] on button "Next" at bounding box center [475, 359] width 16 height 16
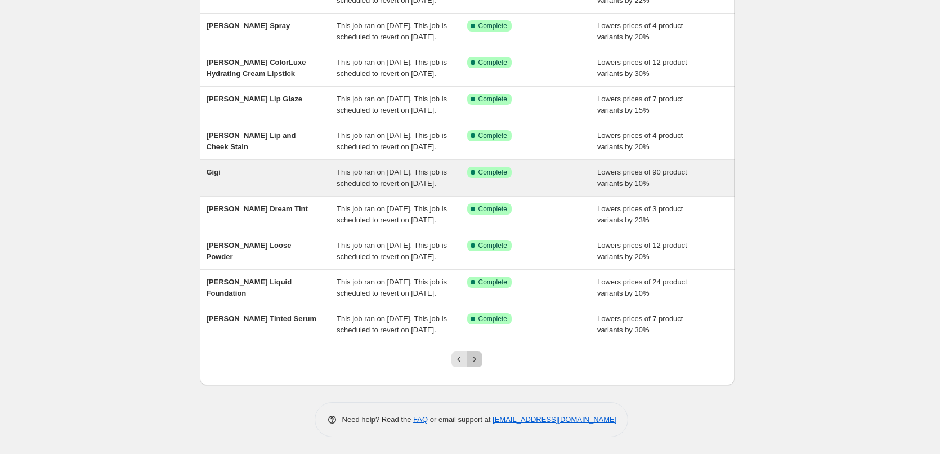
click at [481, 366] on button "Next" at bounding box center [475, 359] width 16 height 16
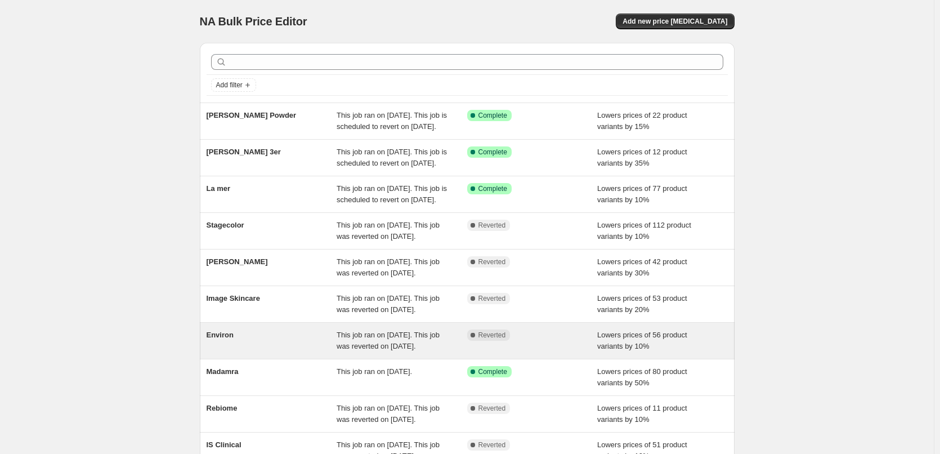
click at [226, 352] on div "Environ" at bounding box center [272, 340] width 131 height 23
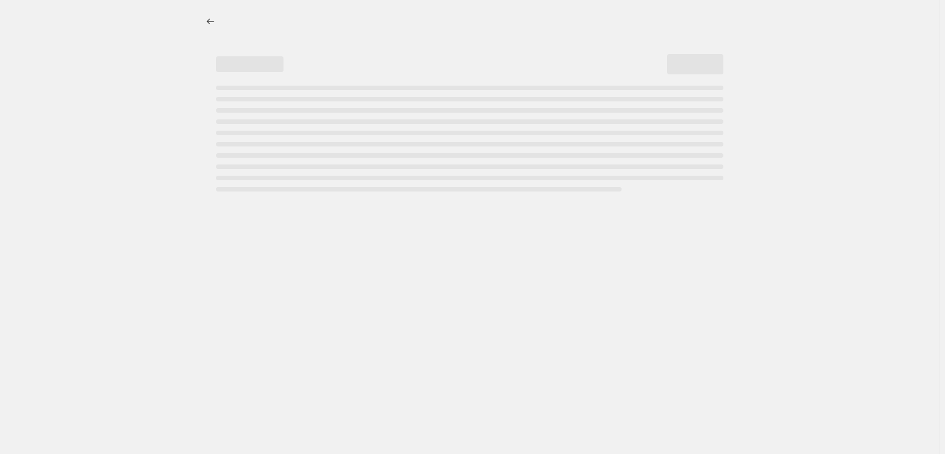
select select "percentage"
select select "vendor"
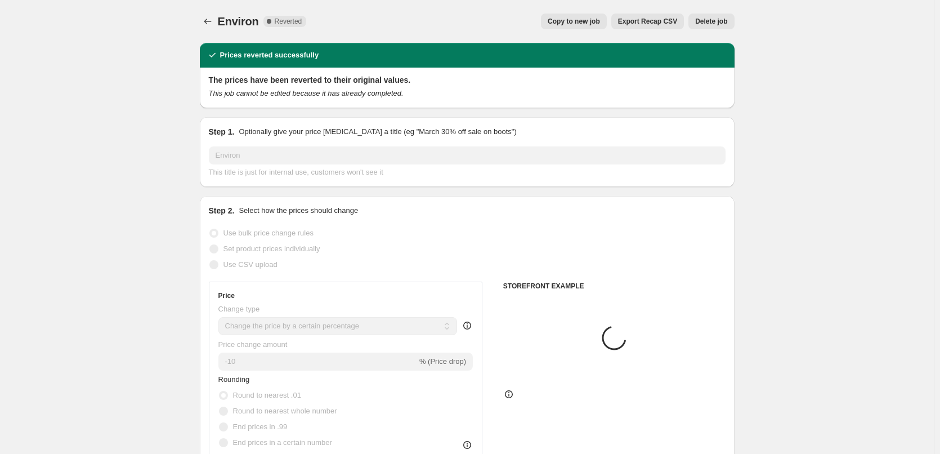
click at [717, 23] on span "Delete job" at bounding box center [711, 21] width 32 height 9
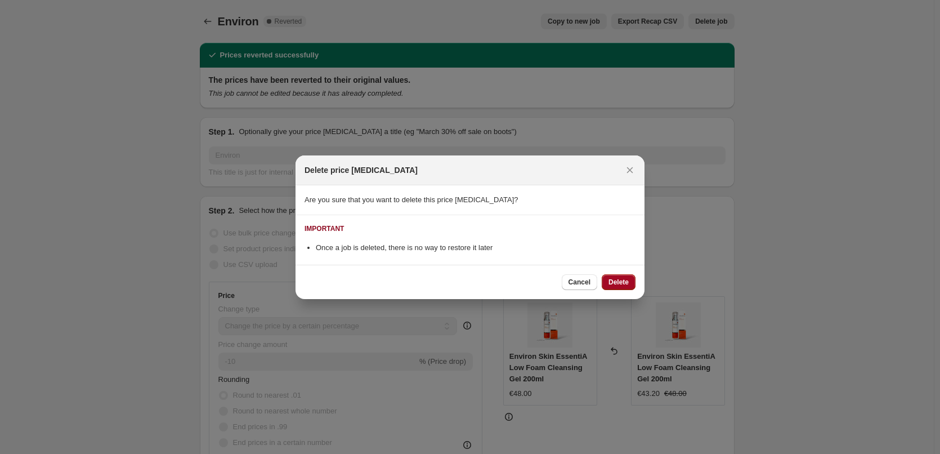
click at [625, 275] on button "Delete" at bounding box center [619, 282] width 34 height 16
